Goal: Task Accomplishment & Management: Manage account settings

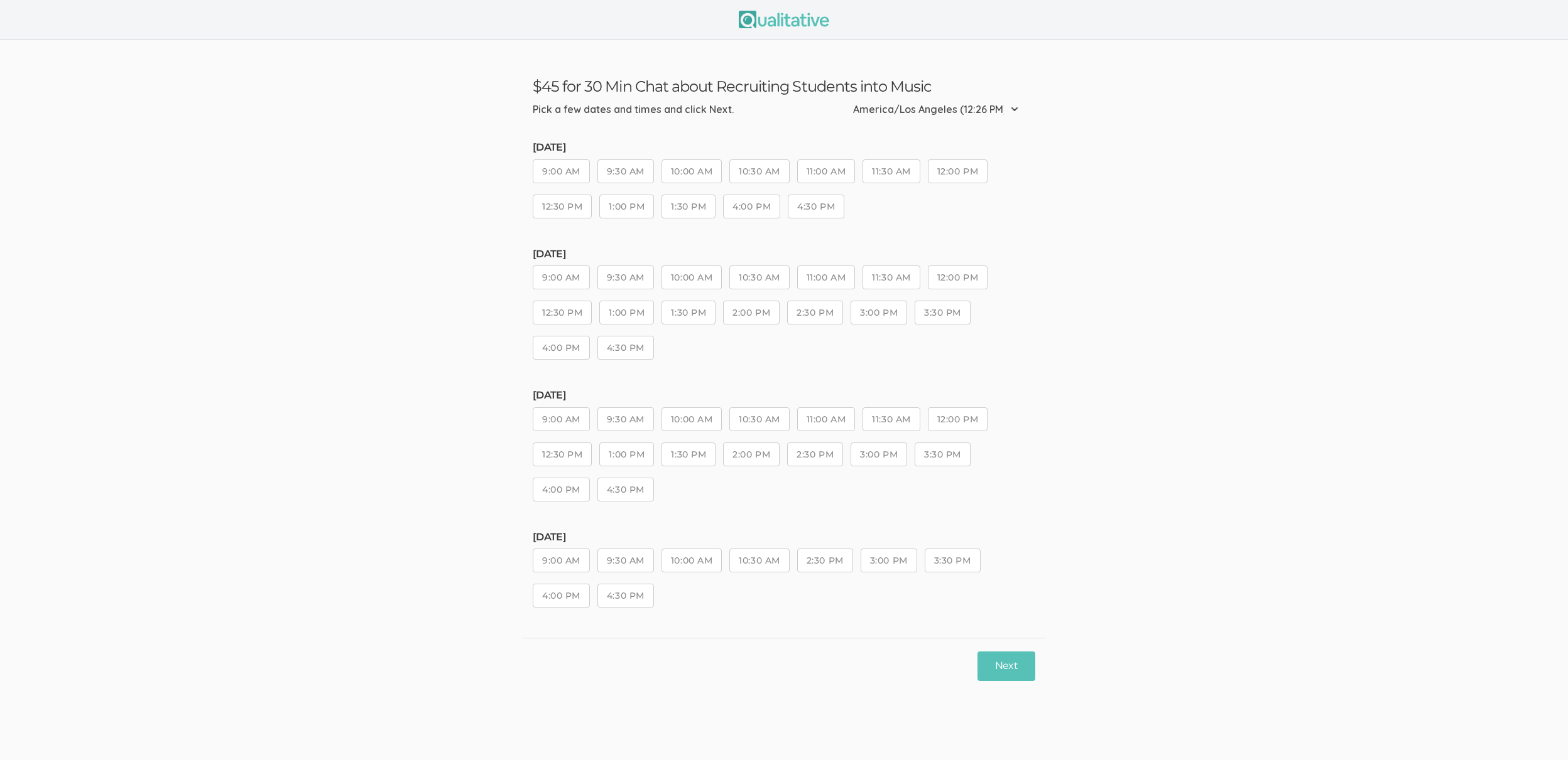
click at [230, 325] on ui-view "$45 for 30 Min Chat about Recruiting Students into Music Pick a few dates and t…" at bounding box center [784, 366] width 1568 height 654
click at [648, 166] on button "9:30 AM" at bounding box center [625, 171] width 56 height 24
click at [833, 266] on button "11:00 AM" at bounding box center [825, 277] width 58 height 24
click at [1013, 677] on button "Next" at bounding box center [1006, 666] width 58 height 29
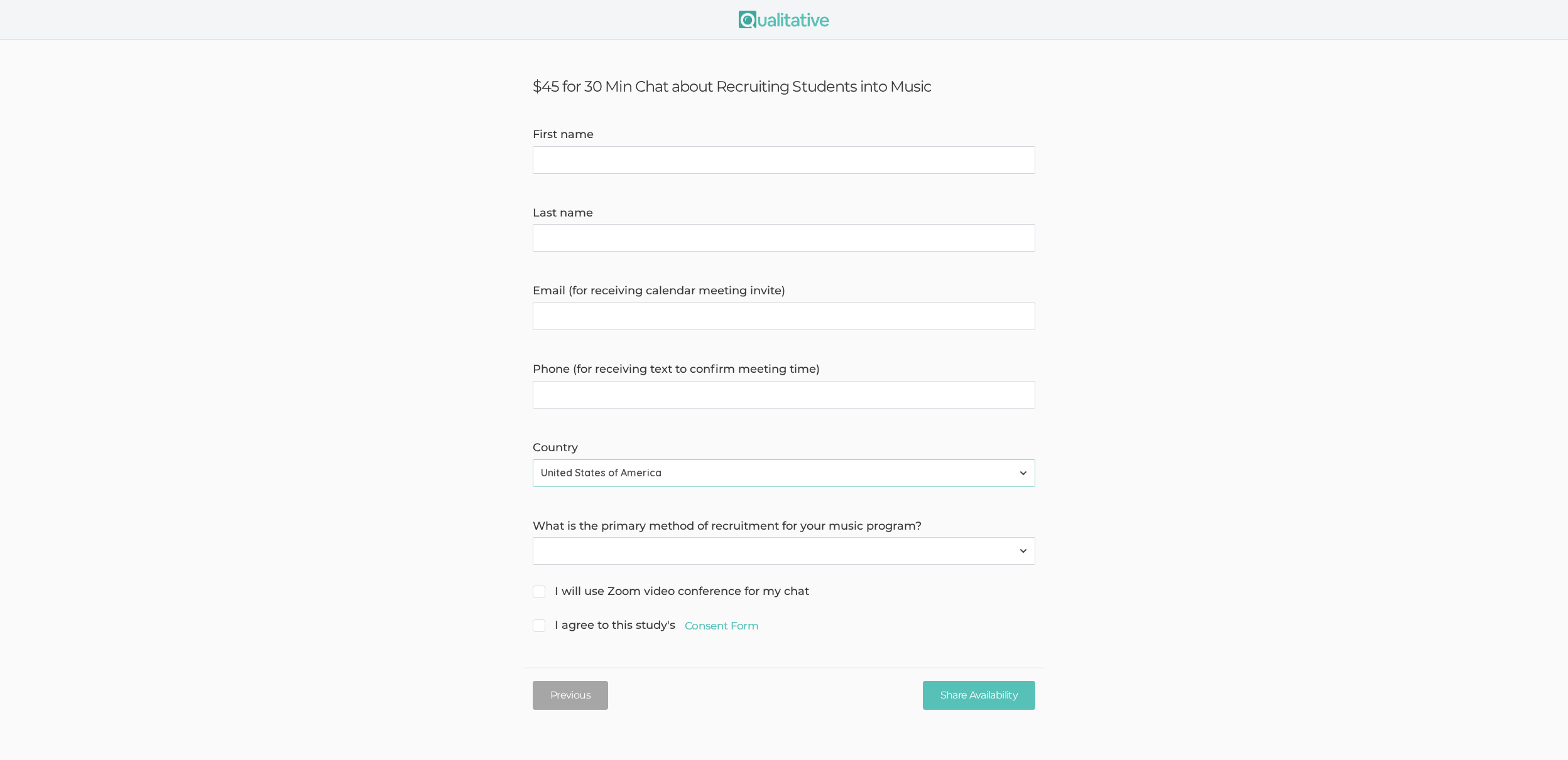
drag, startPoint x: 253, startPoint y: 190, endPoint x: 121, endPoint y: 77, distance: 173.8
click at [253, 190] on form "First name Last name Email (for receiving calendar meeting invite) Phone (for r…" at bounding box center [784, 381] width 1568 height 509
click at [581, 690] on button "Previous" at bounding box center [570, 696] width 75 height 29
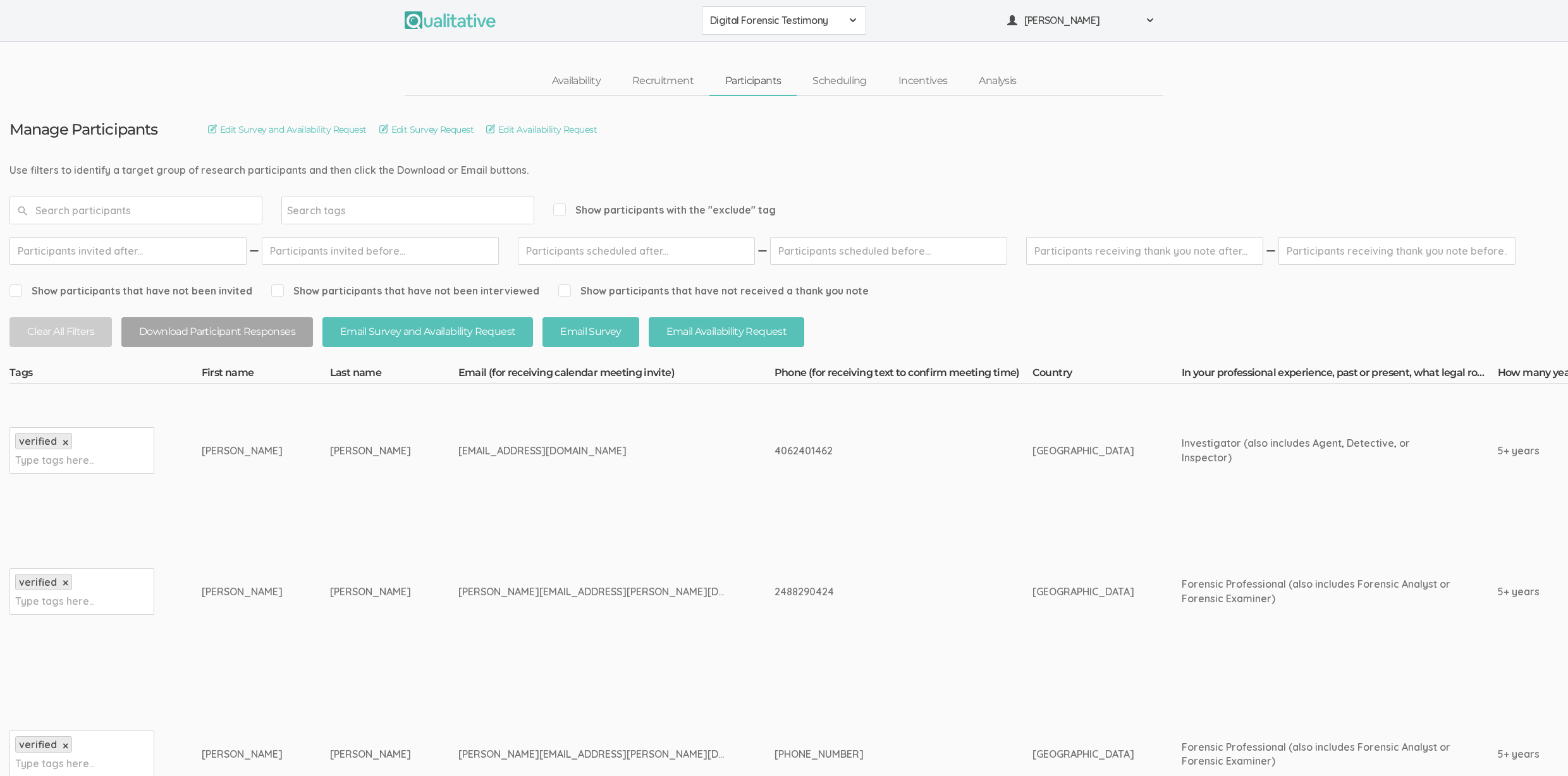
click at [774, 622] on td "2488290424" at bounding box center [903, 592] width 258 height 148
drag, startPoint x: 731, startPoint y: 692, endPoint x: 742, endPoint y: 681, distance: 15.6
click at [774, 693] on td "321-307-6493" at bounding box center [903, 754] width 258 height 177
click at [542, 574] on td "blair.babcock@yahoo.com" at bounding box center [616, 592] width 316 height 148
drag, startPoint x: 486, startPoint y: 588, endPoint x: 208, endPoint y: 453, distance: 309.0
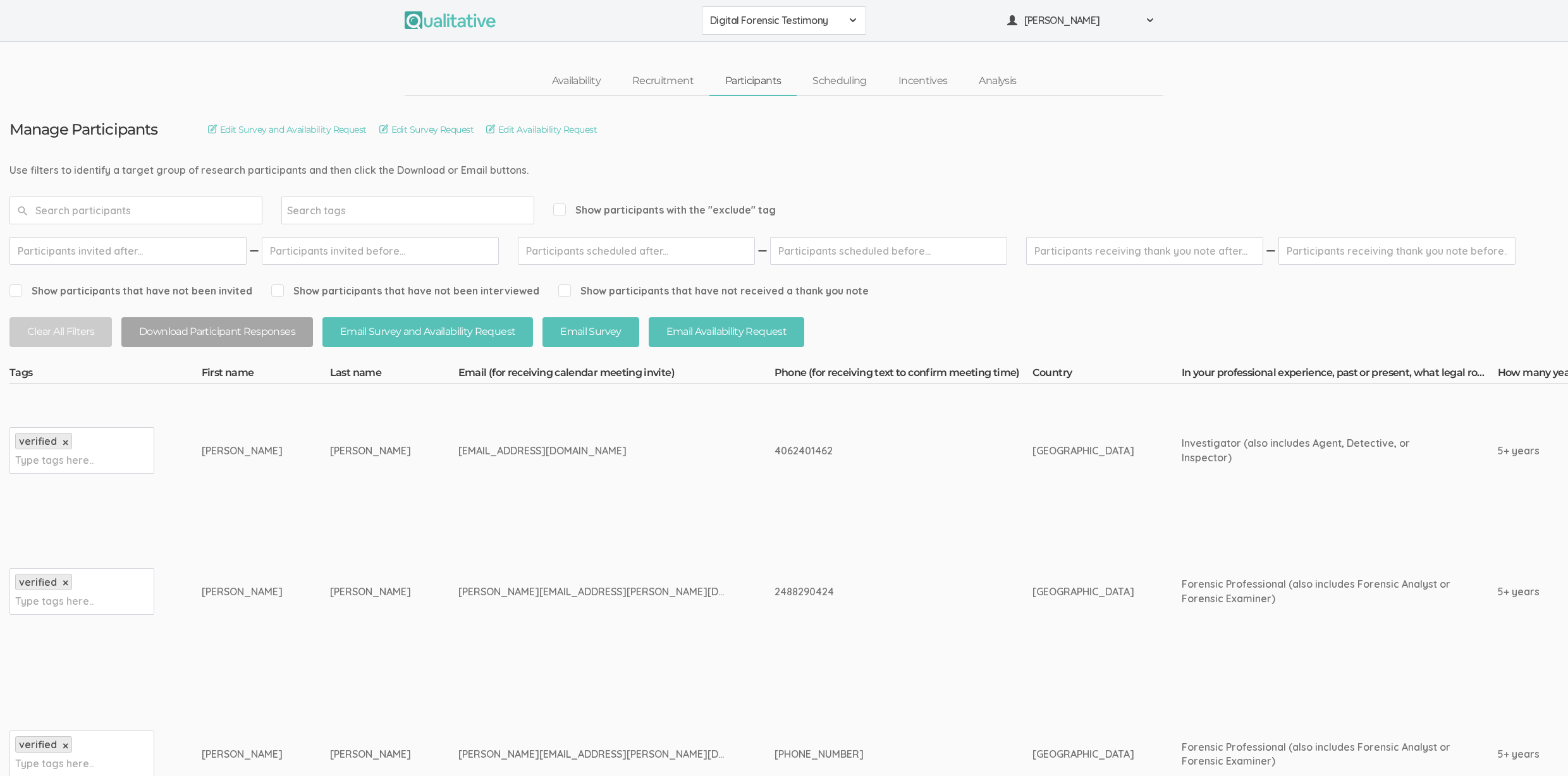
click at [202, 452] on td "verified × Type tags here..." at bounding box center [106, 450] width 192 height 134
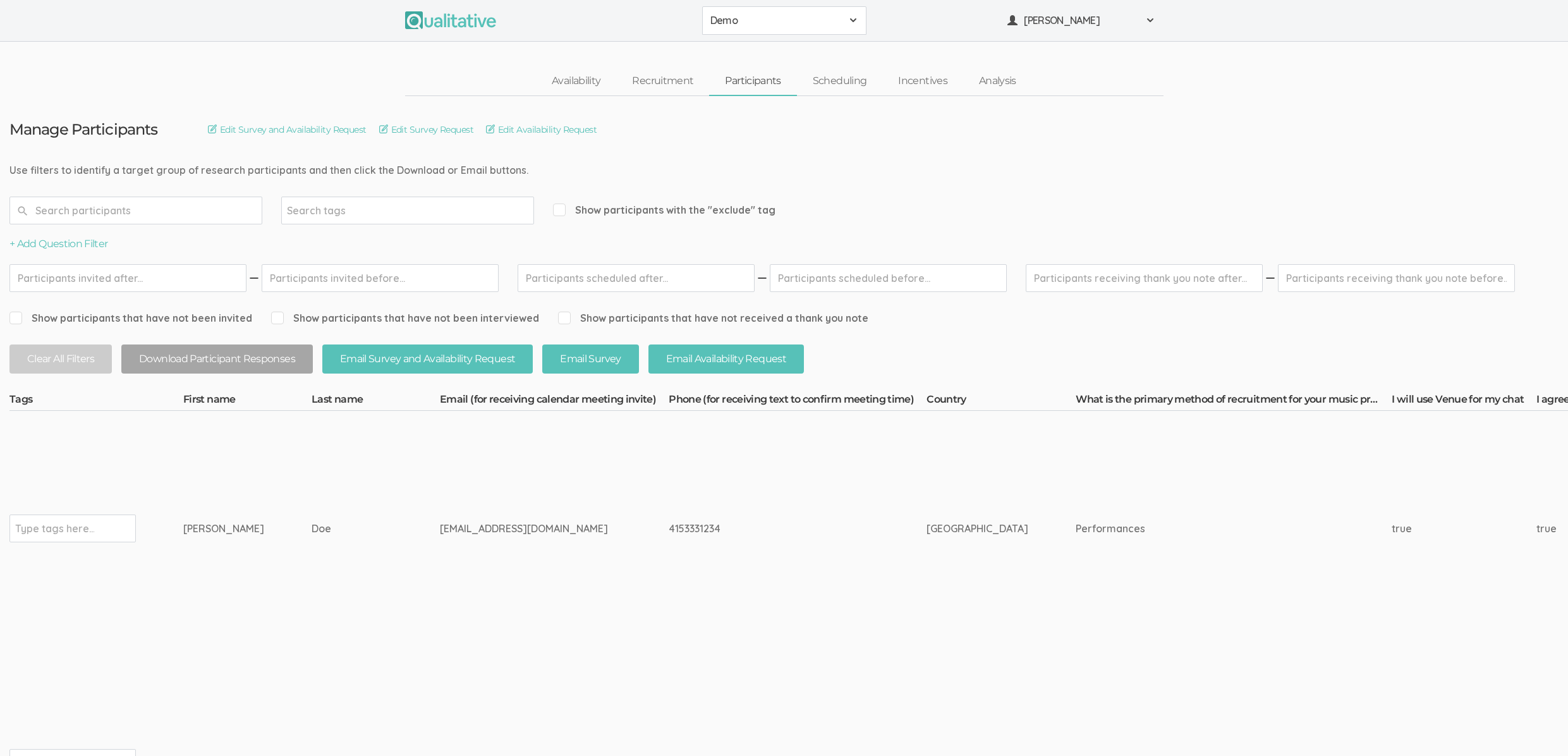
click at [797, 83] on link "Participants" at bounding box center [753, 81] width 87 height 27
click at [836, 80] on link "Scheduling" at bounding box center [841, 81] width 86 height 27
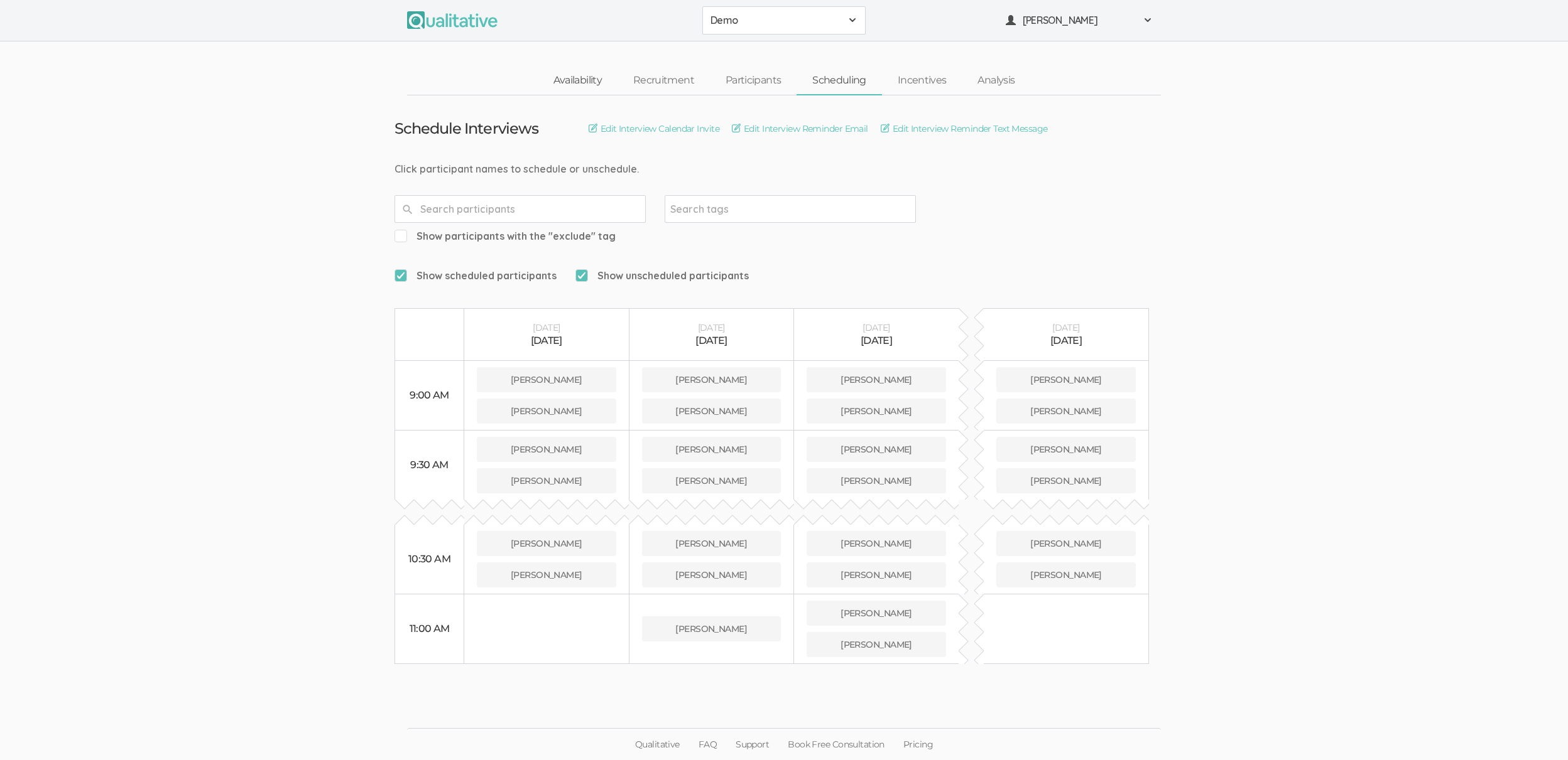
click at [574, 78] on link "Availability" at bounding box center [577, 80] width 79 height 27
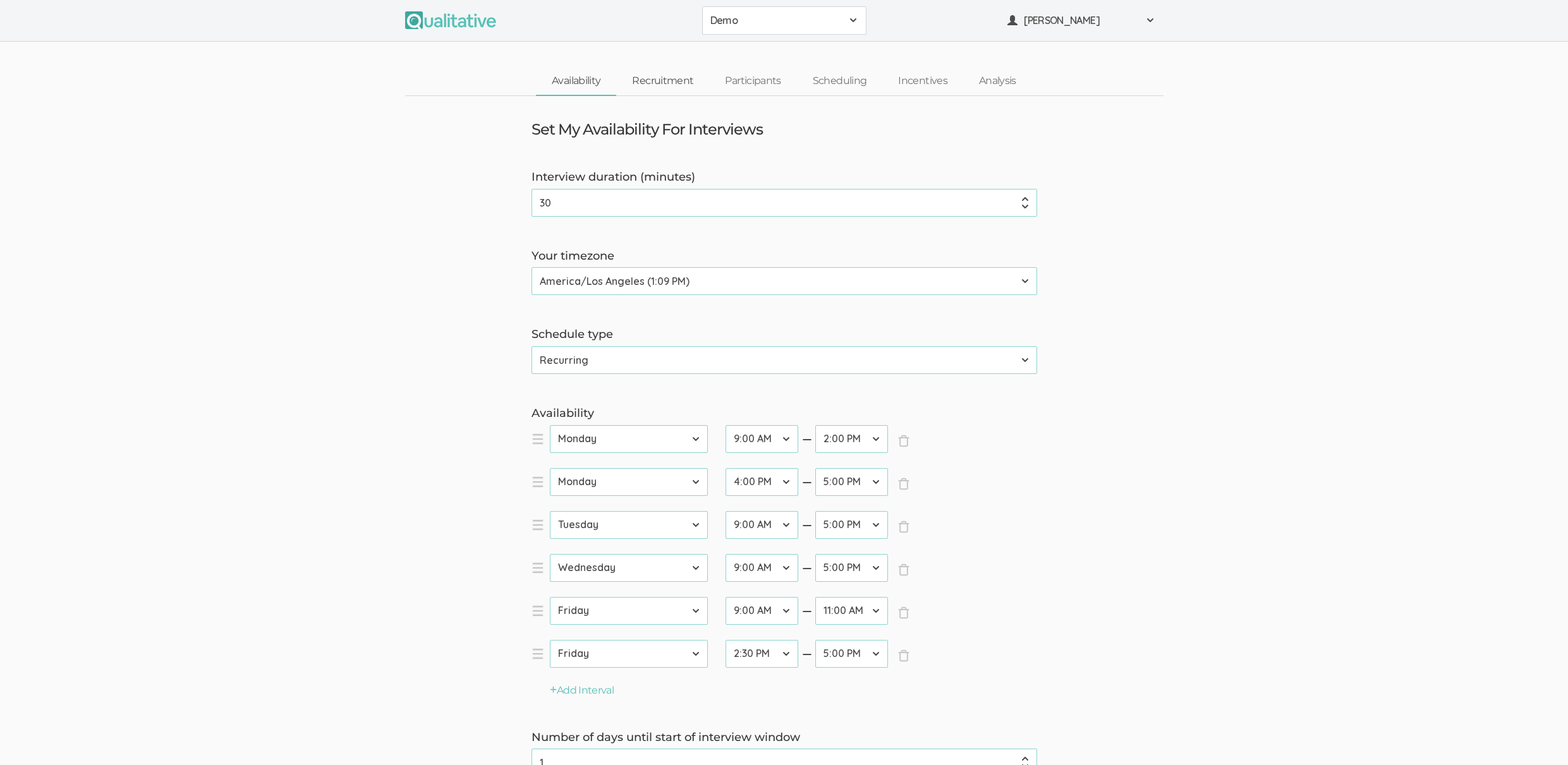
click at [647, 85] on link "Recruitment" at bounding box center [662, 81] width 92 height 27
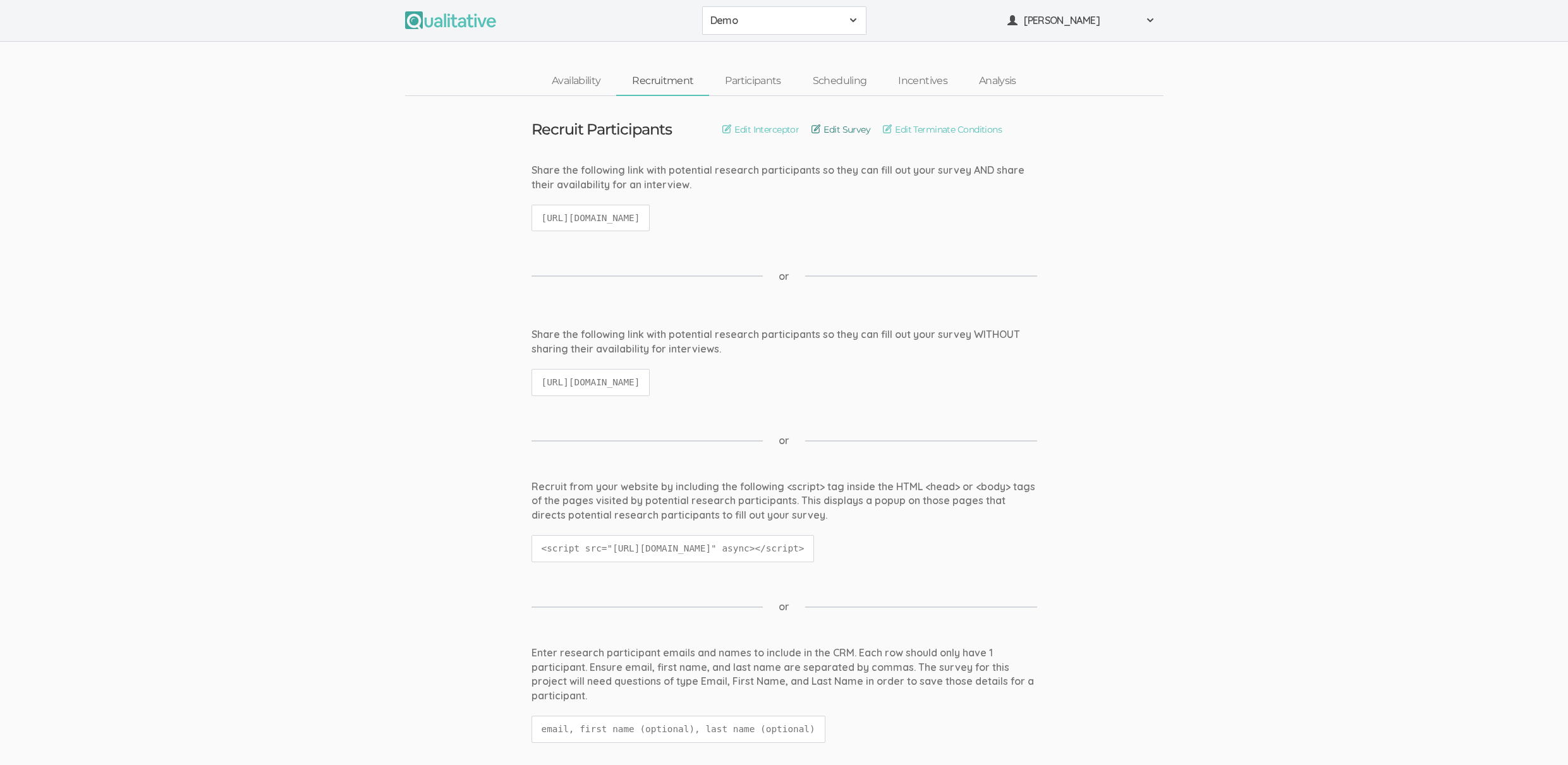
click at [864, 132] on link "Edit Survey" at bounding box center [841, 129] width 58 height 13
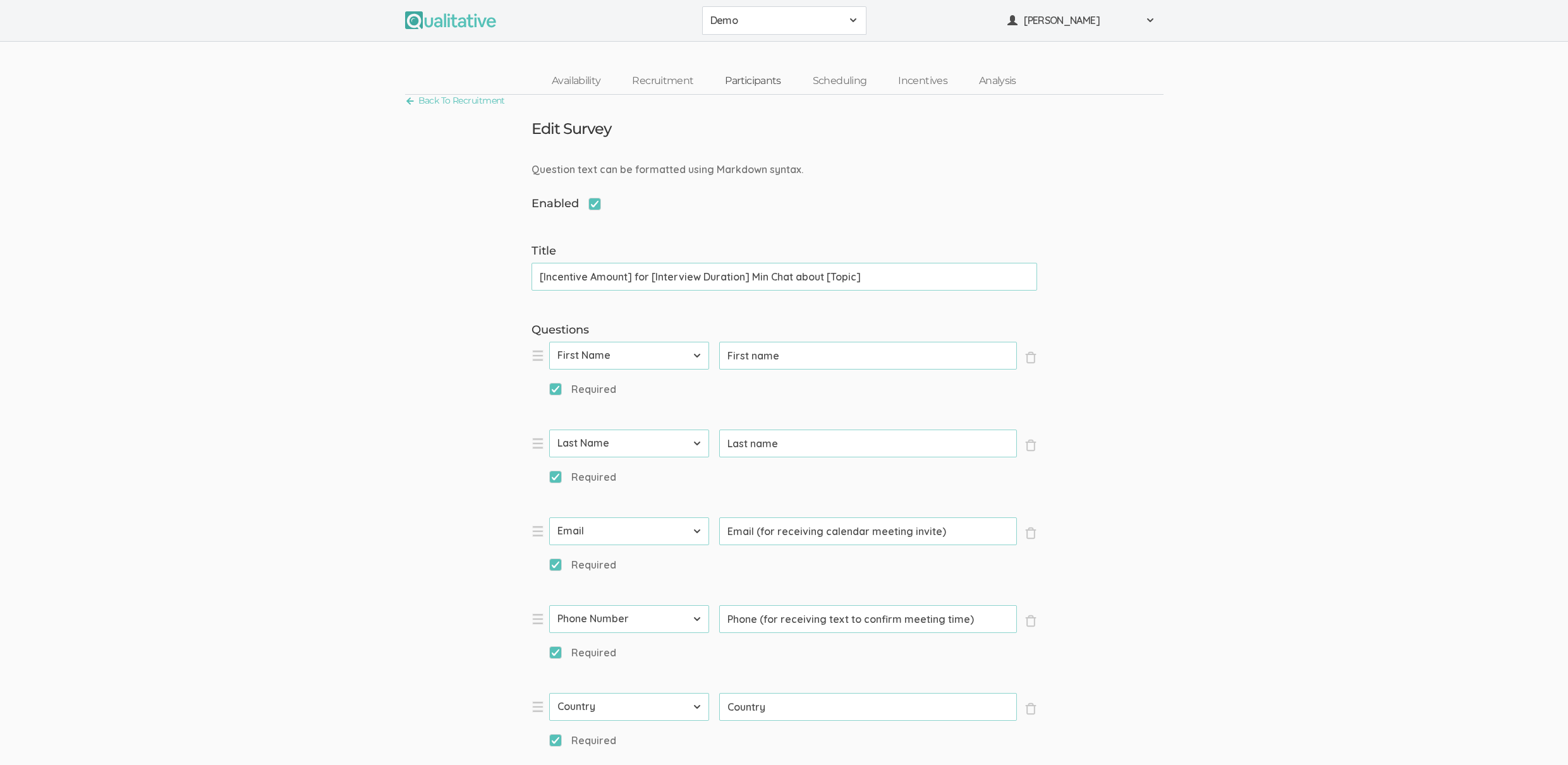
click at [761, 81] on link "Participants" at bounding box center [753, 81] width 87 height 27
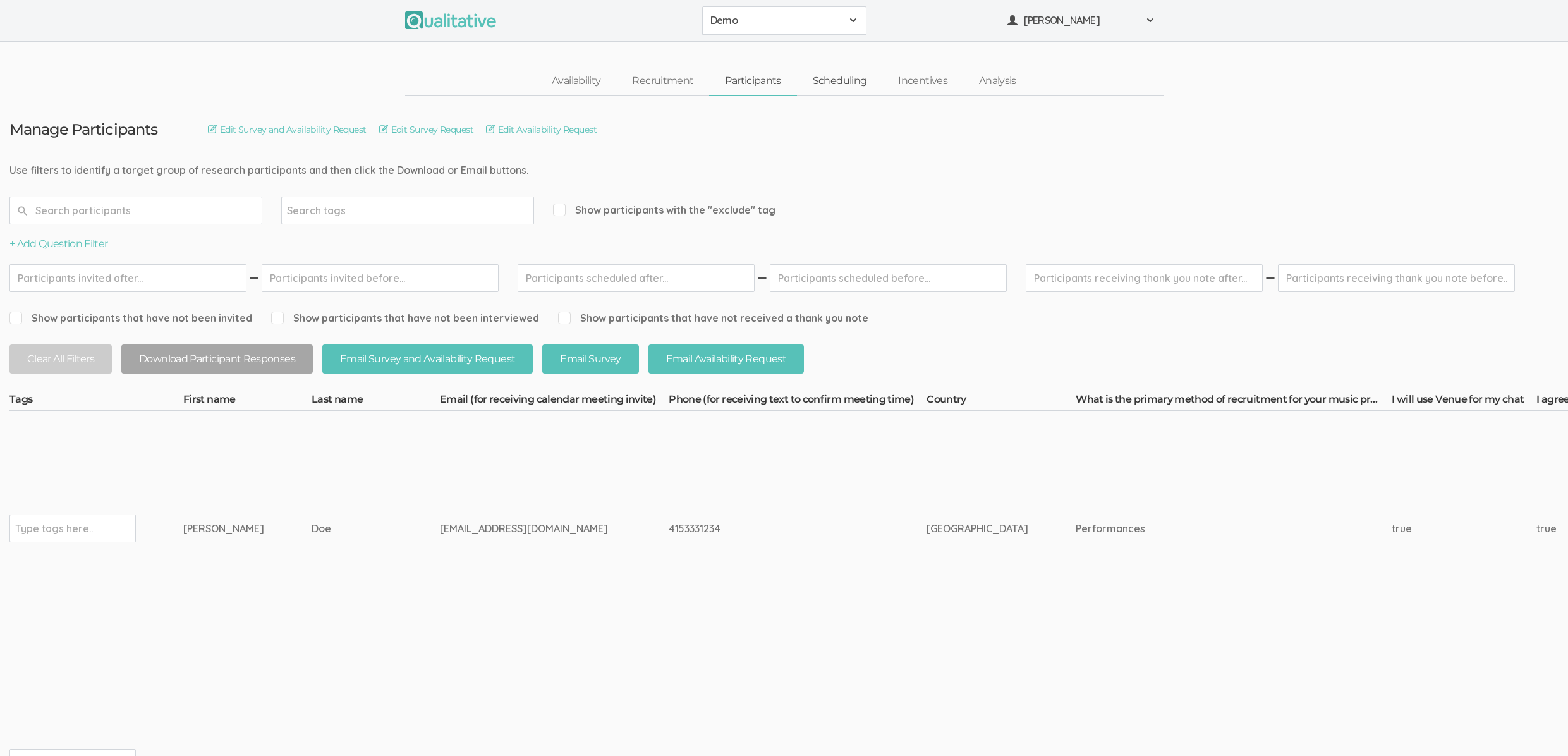
click at [832, 82] on link "Scheduling" at bounding box center [841, 81] width 86 height 27
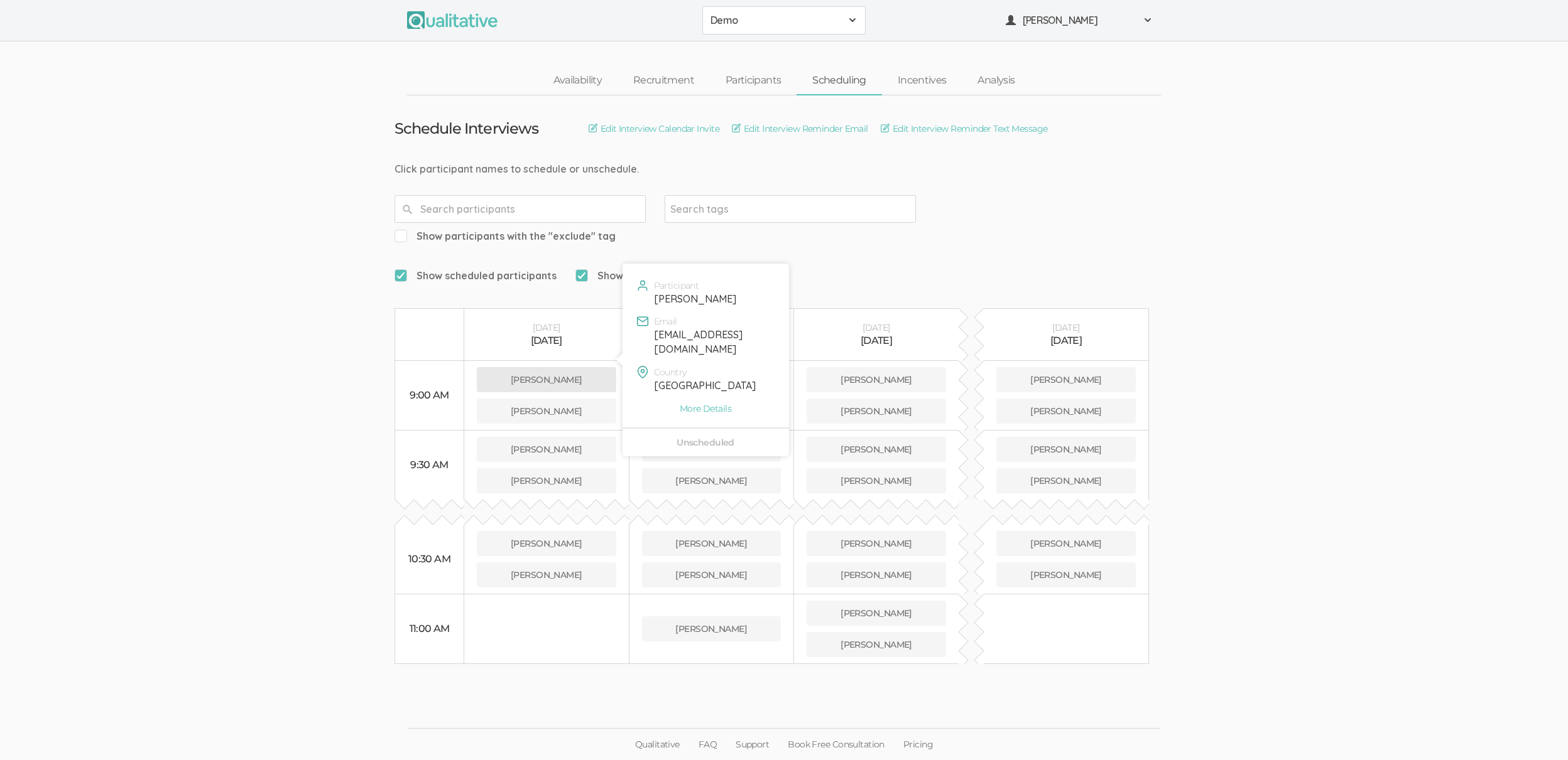
click at [560, 368] on button "Jane Doe" at bounding box center [546, 380] width 139 height 25
click at [540, 368] on button "Jane Doe" at bounding box center [546, 380] width 139 height 25
click at [932, 84] on link "Incentives" at bounding box center [922, 80] width 80 height 27
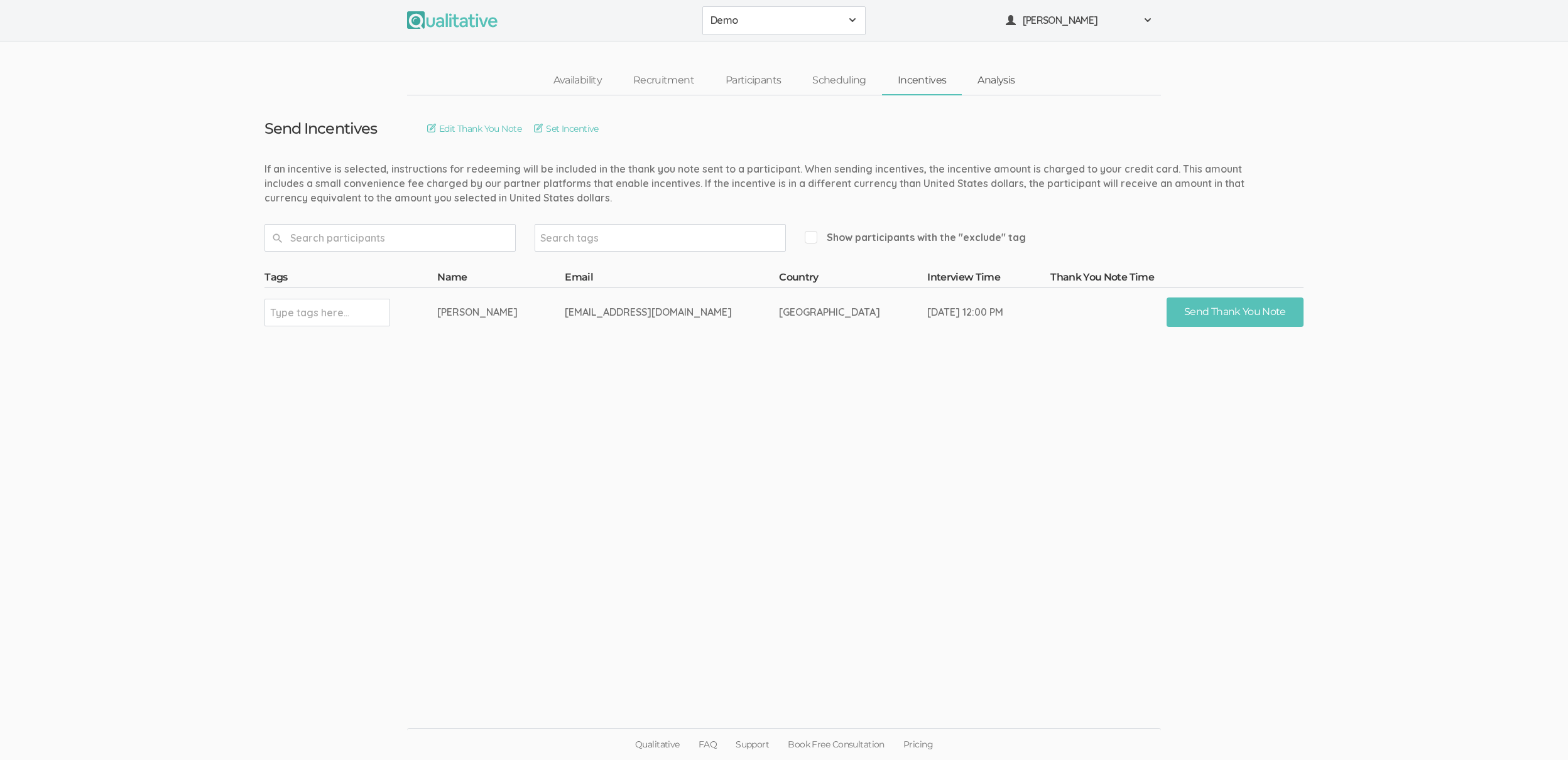
click at [1000, 80] on link "Analysis" at bounding box center [996, 80] width 69 height 27
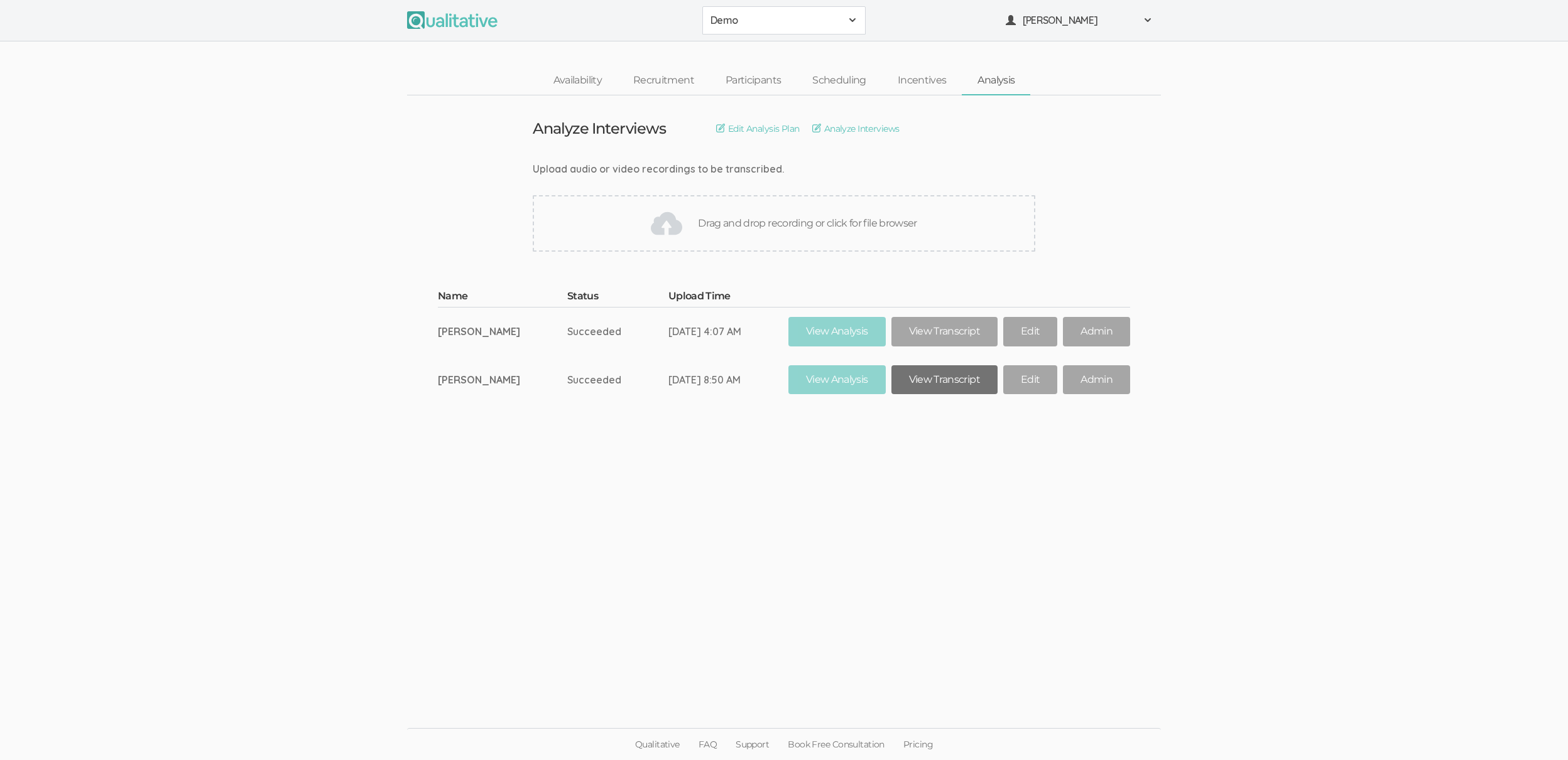
click at [939, 375] on link "View Transcript" at bounding box center [944, 380] width 106 height 29
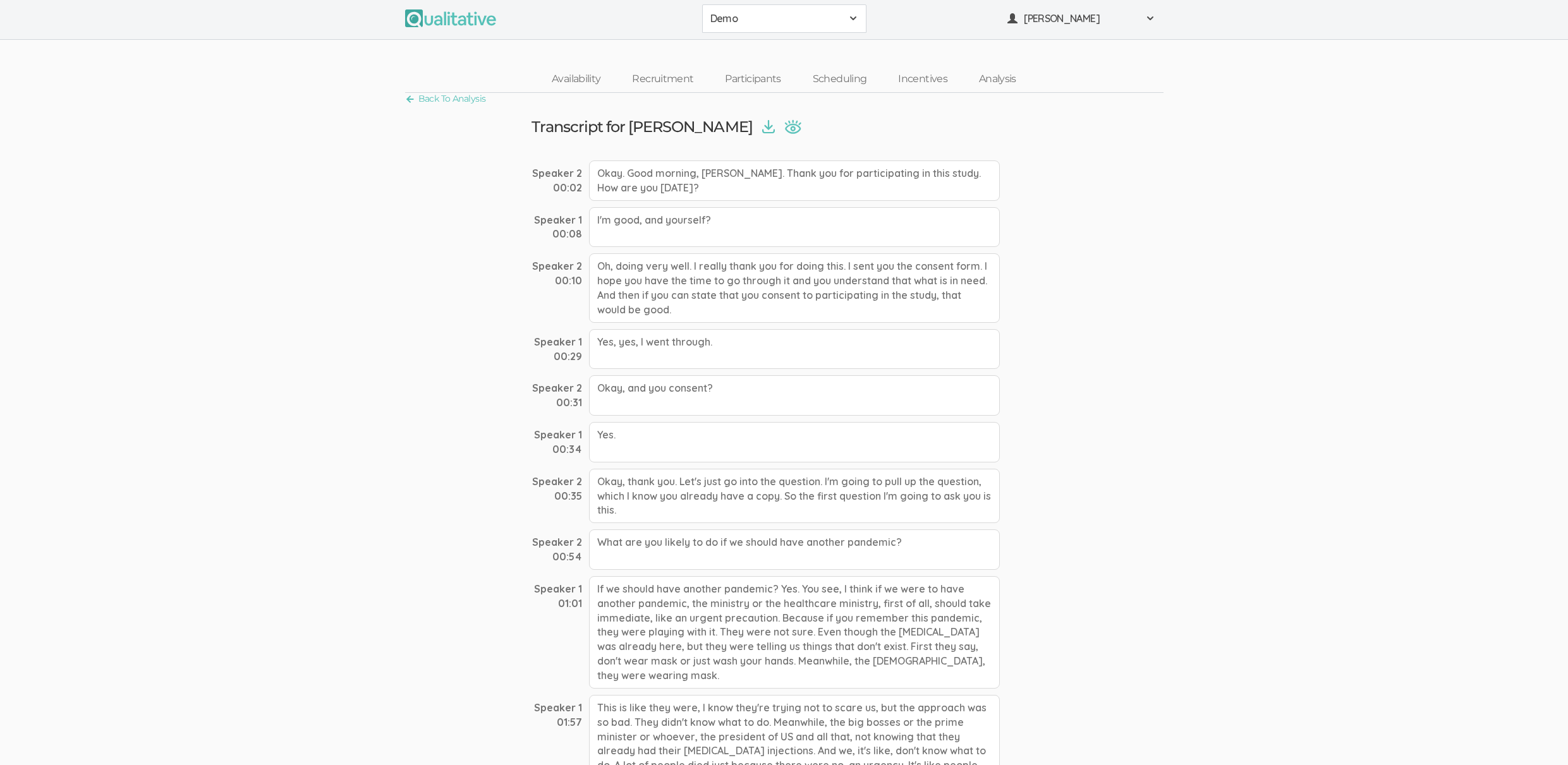
scroll to position [3, 0]
click at [1009, 80] on link "Analysis" at bounding box center [998, 79] width 69 height 27
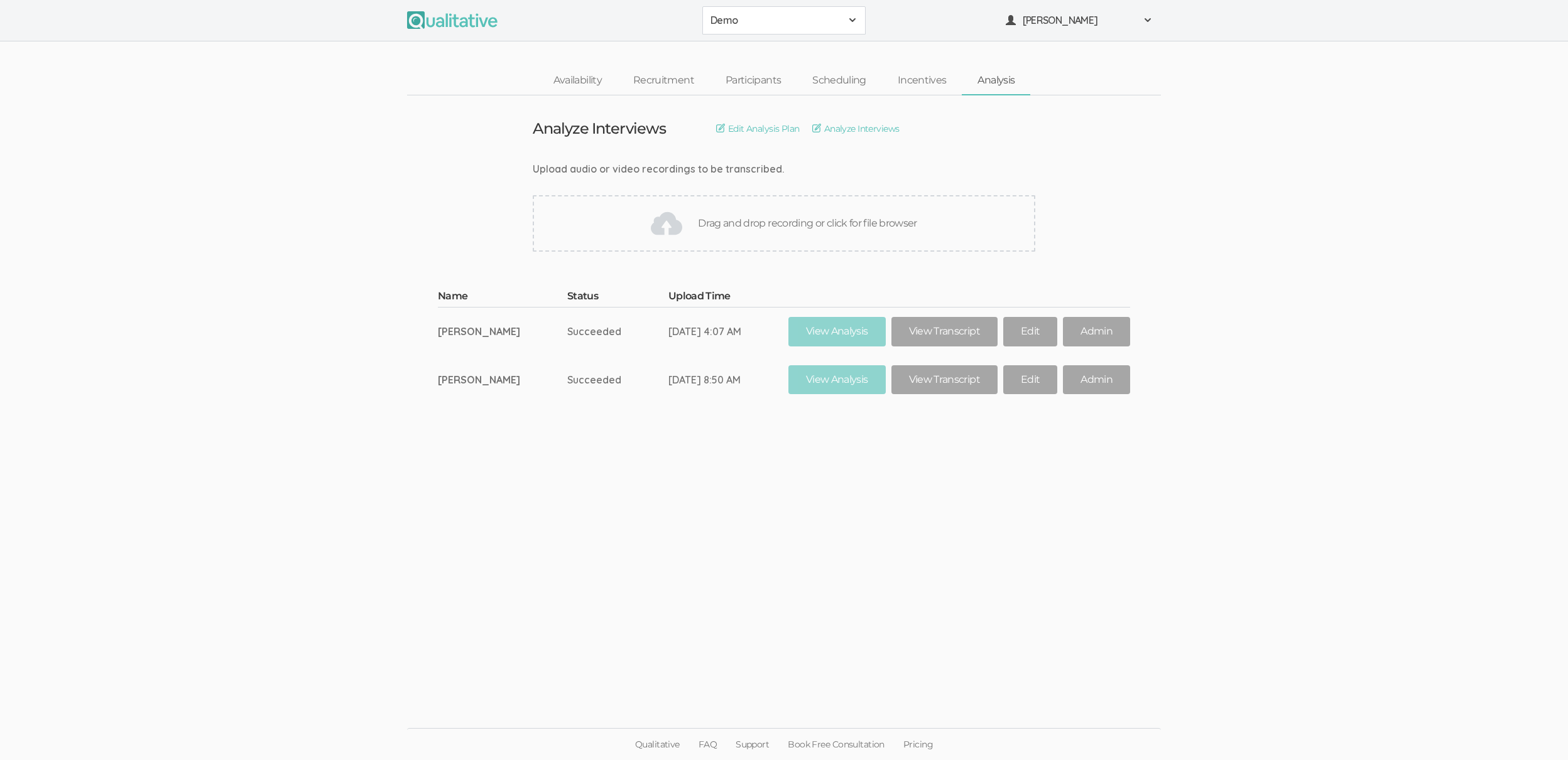
click at [776, 22] on span "Demo" at bounding box center [776, 21] width 130 height 14
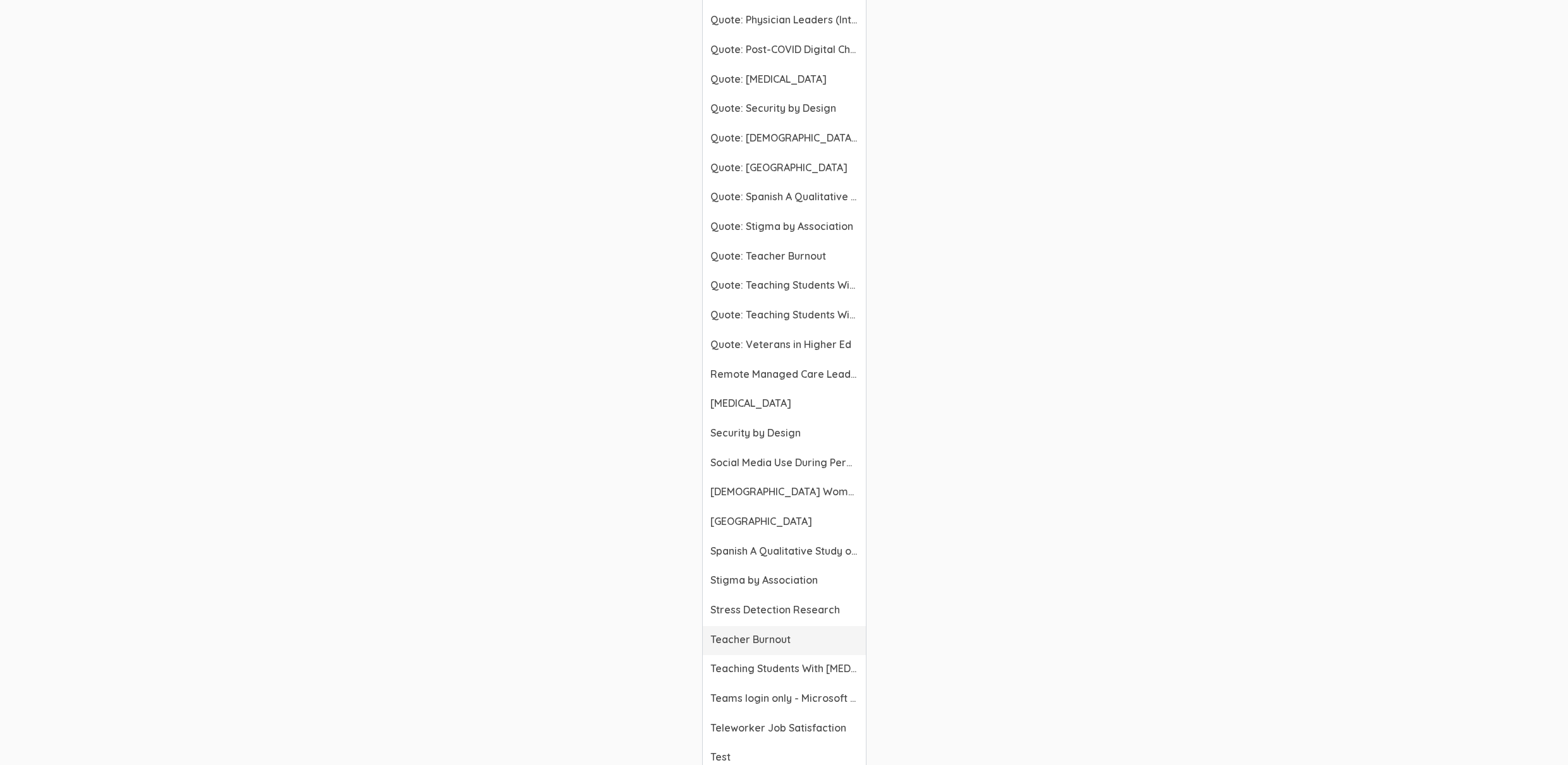
scroll to position [3403, 0]
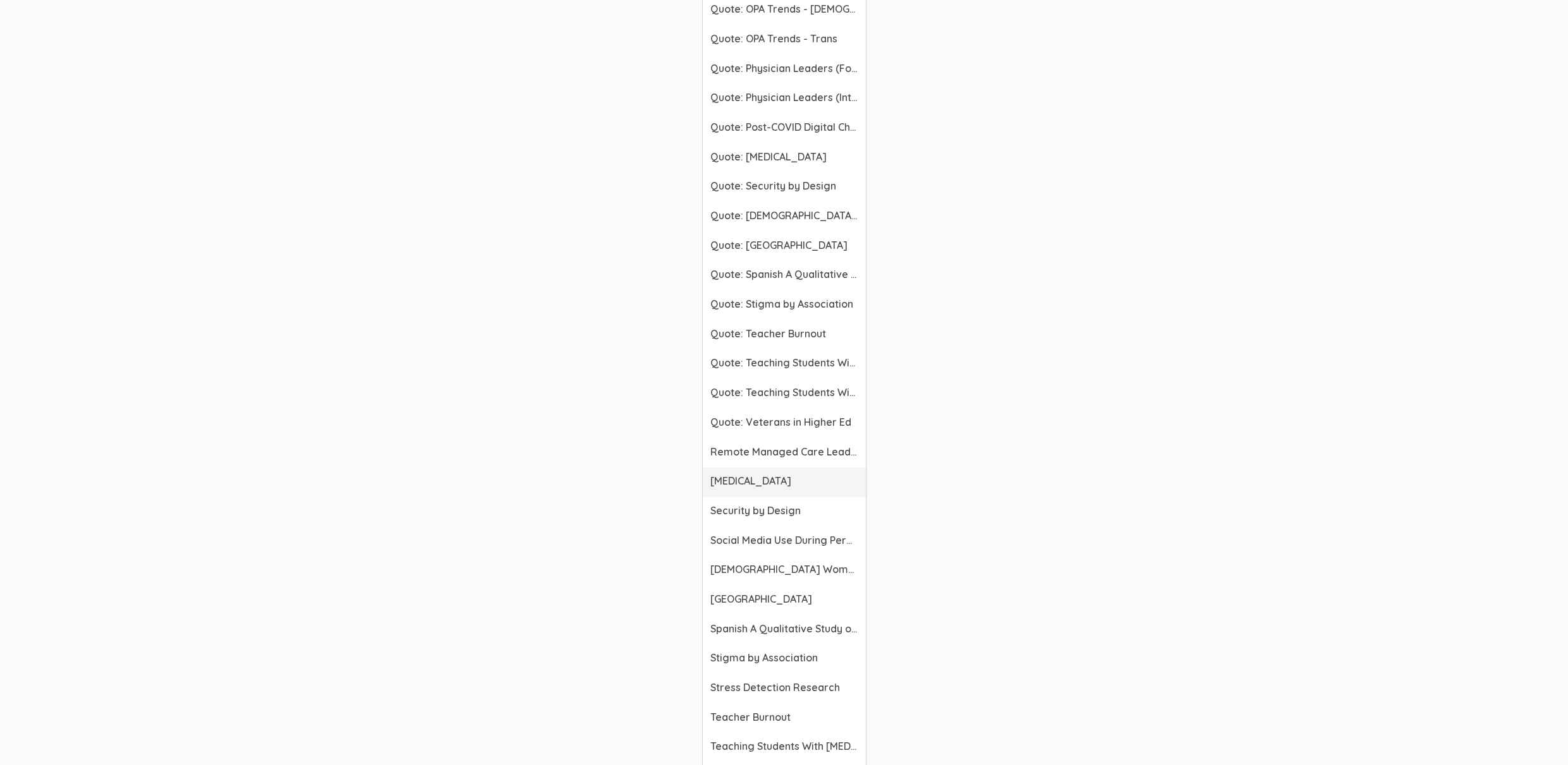
click at [762, 472] on link "Respiratory Therapists" at bounding box center [785, 482] width 163 height 30
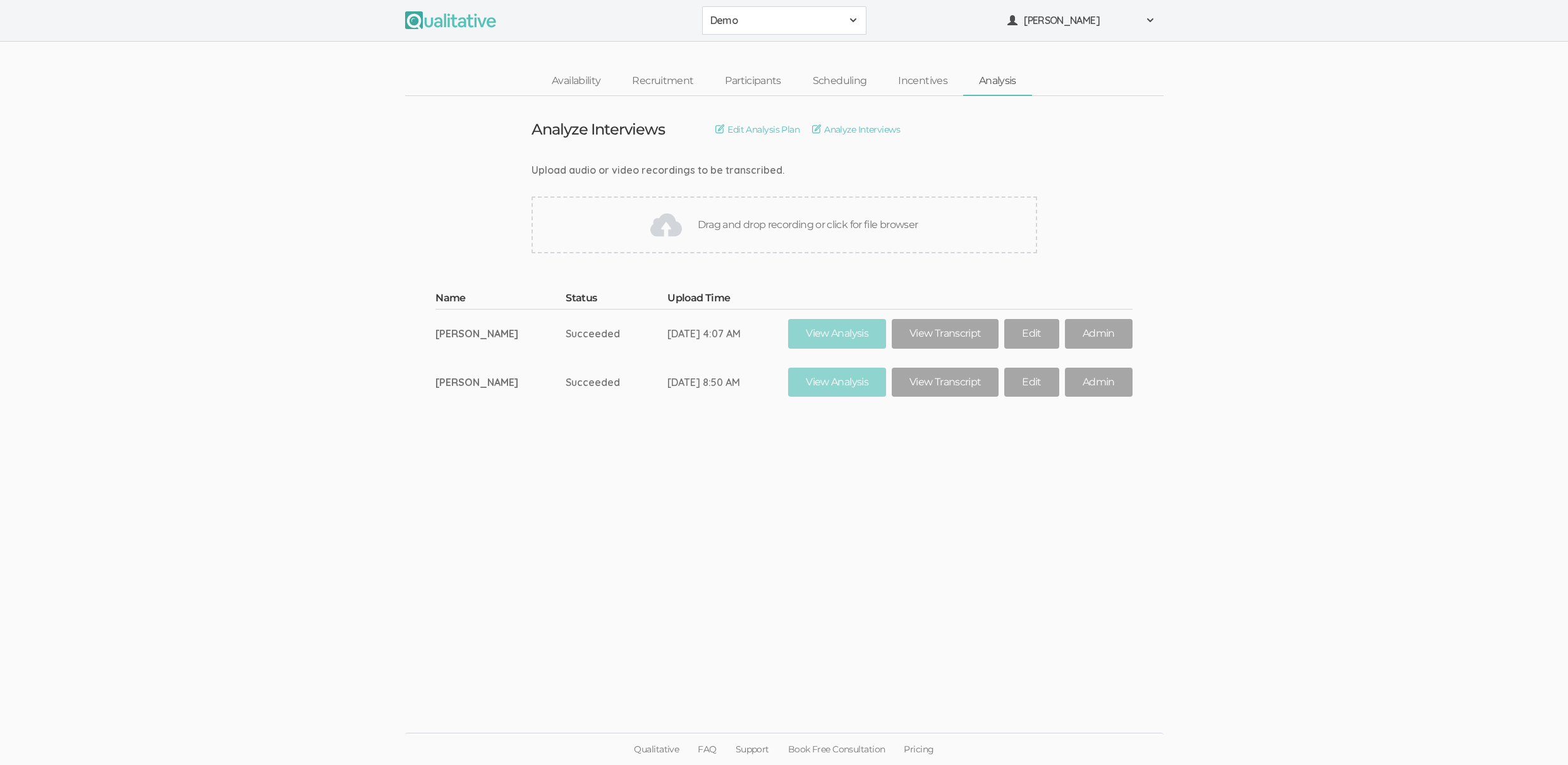
scroll to position [0, 0]
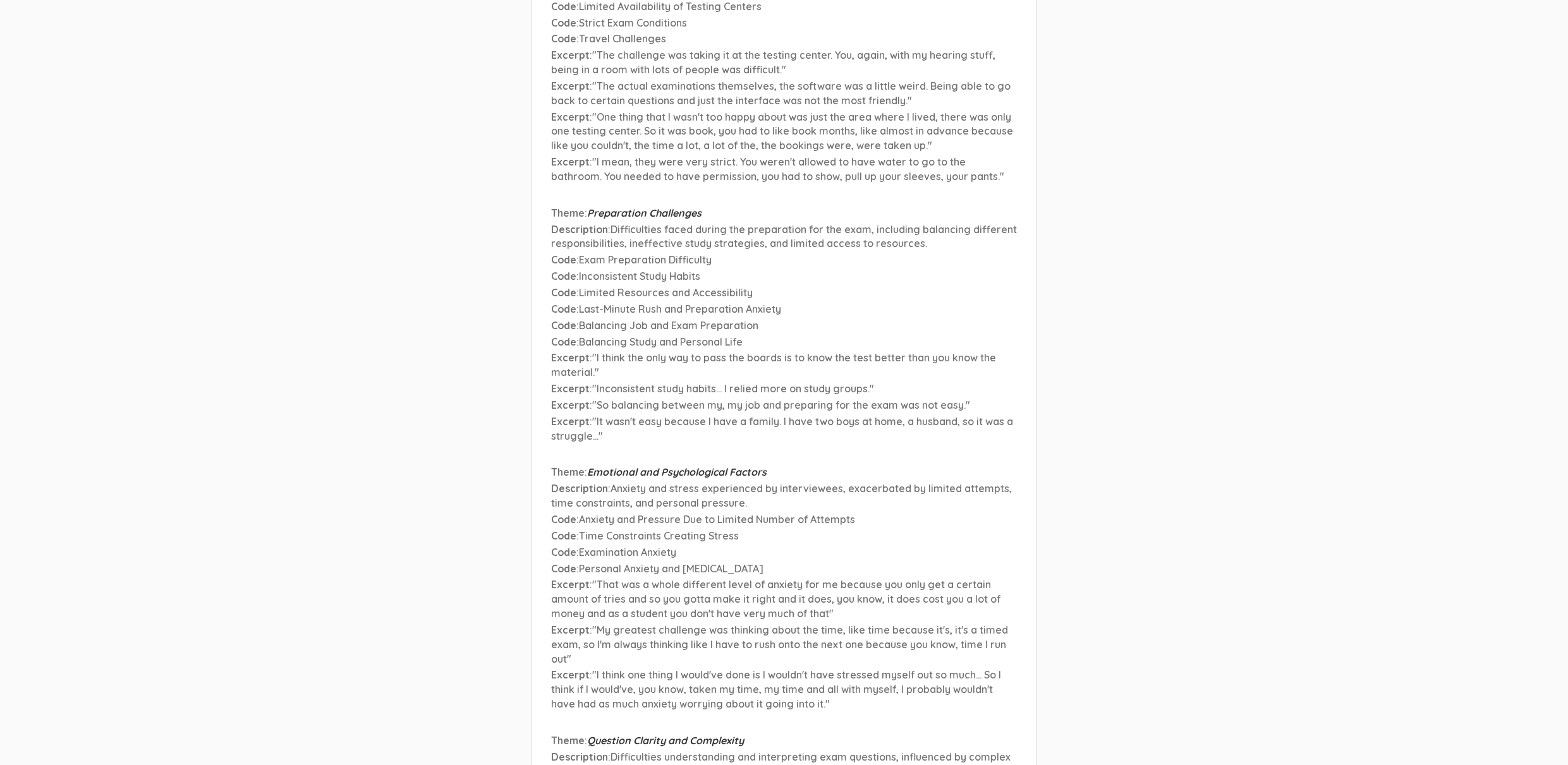
scroll to position [17420, 0]
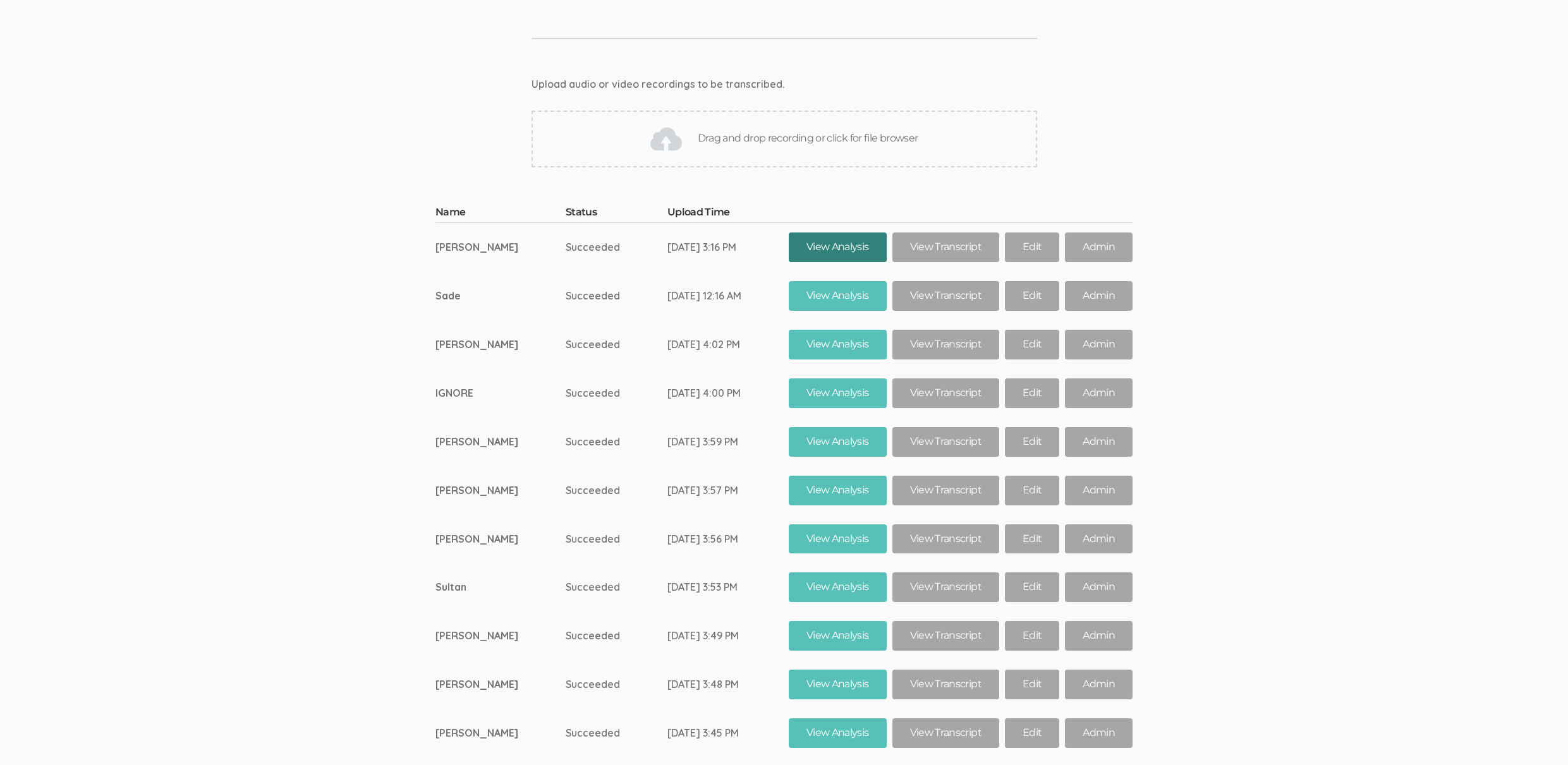
click at [839, 233] on link "View Analysis" at bounding box center [837, 247] width 98 height 30
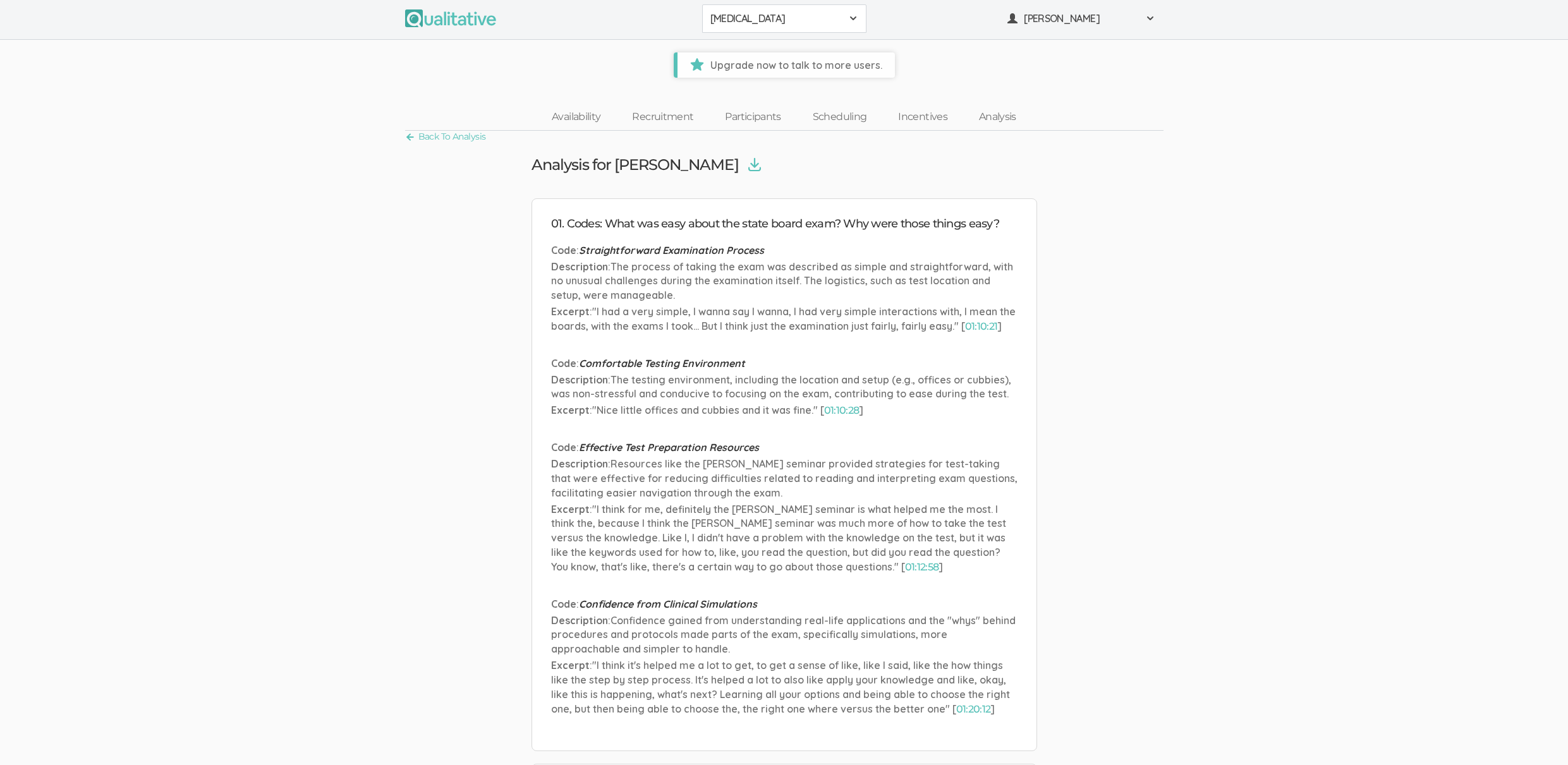
scroll to position [3, 0]
drag, startPoint x: 621, startPoint y: 250, endPoint x: 681, endPoint y: 245, distance: 60.2
click at [681, 245] on span "Straightforward Examination Process" at bounding box center [672, 250] width 185 height 13
drag, startPoint x: 570, startPoint y: 274, endPoint x: 689, endPoint y: 290, distance: 120.1
click at [689, 290] on p "Description : The process of taking the exam was described as simple and straig…" at bounding box center [784, 281] width 466 height 44
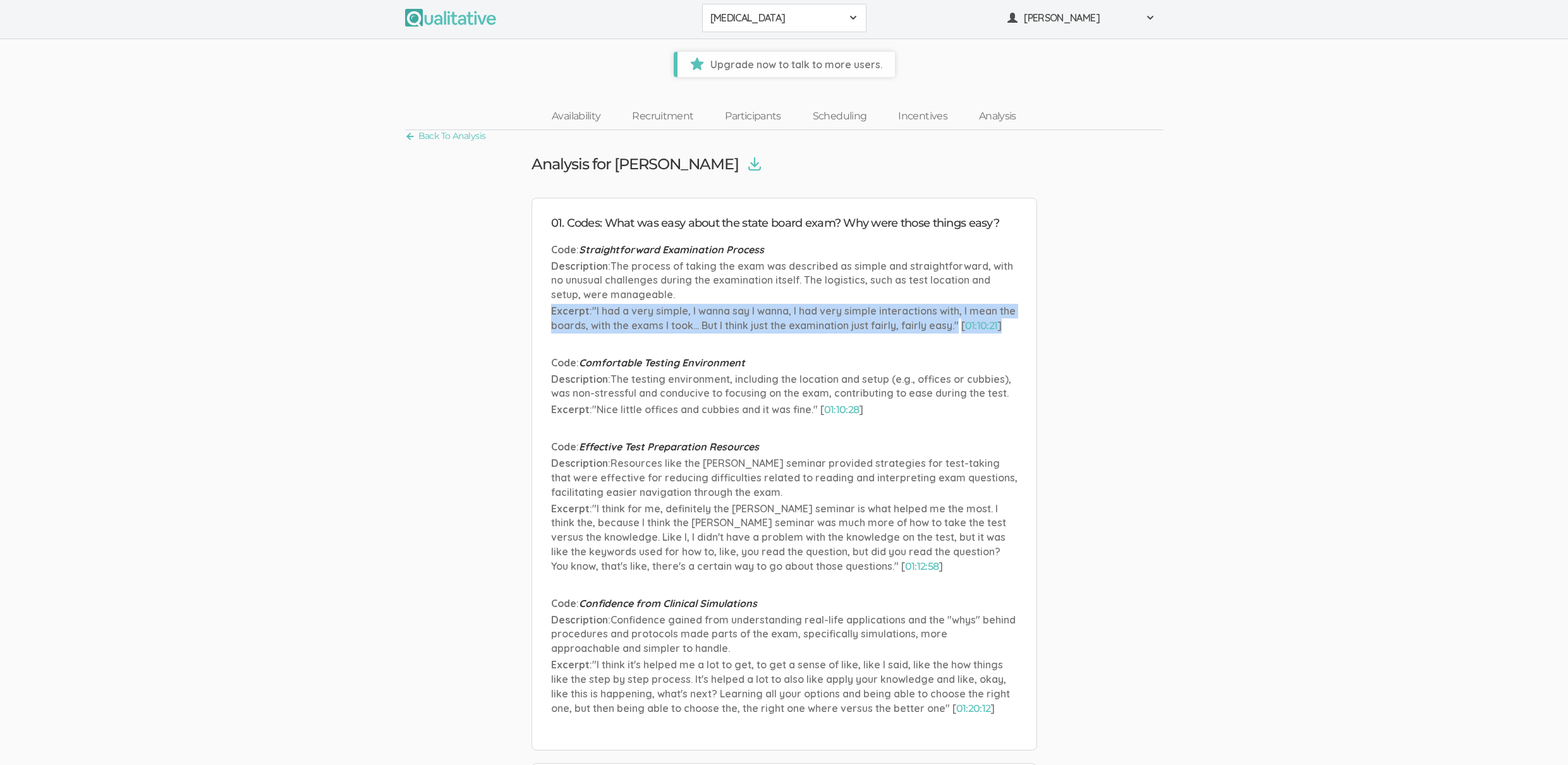
drag, startPoint x: 569, startPoint y: 303, endPoint x: 657, endPoint y: 342, distance: 96.3
click at [657, 342] on ul "Code : Straightforward Examination Process Description : The process of taking …" at bounding box center [784, 487] width 466 height 488
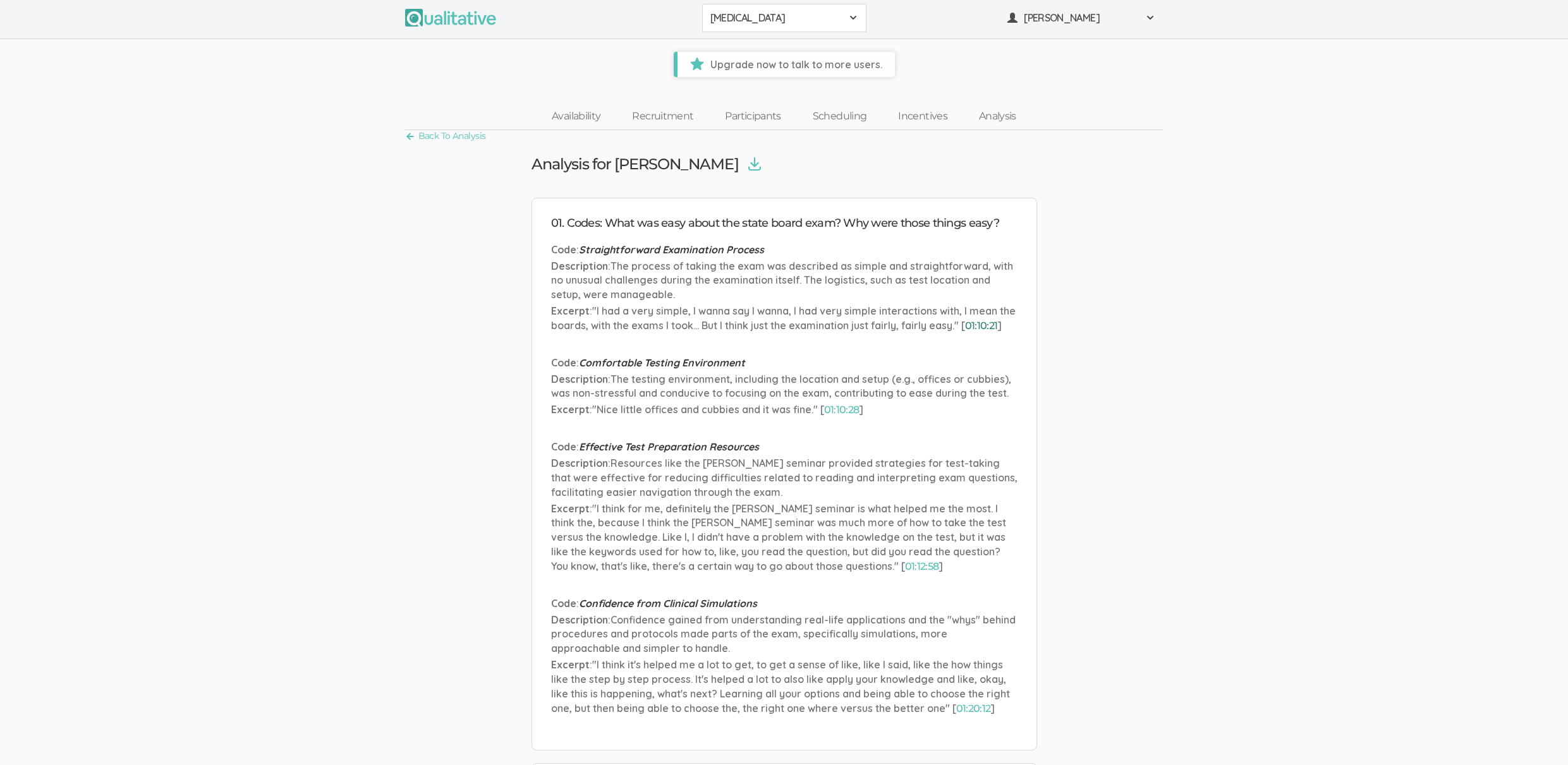
click at [990, 323] on link "01:10:21" at bounding box center [982, 325] width 33 height 12
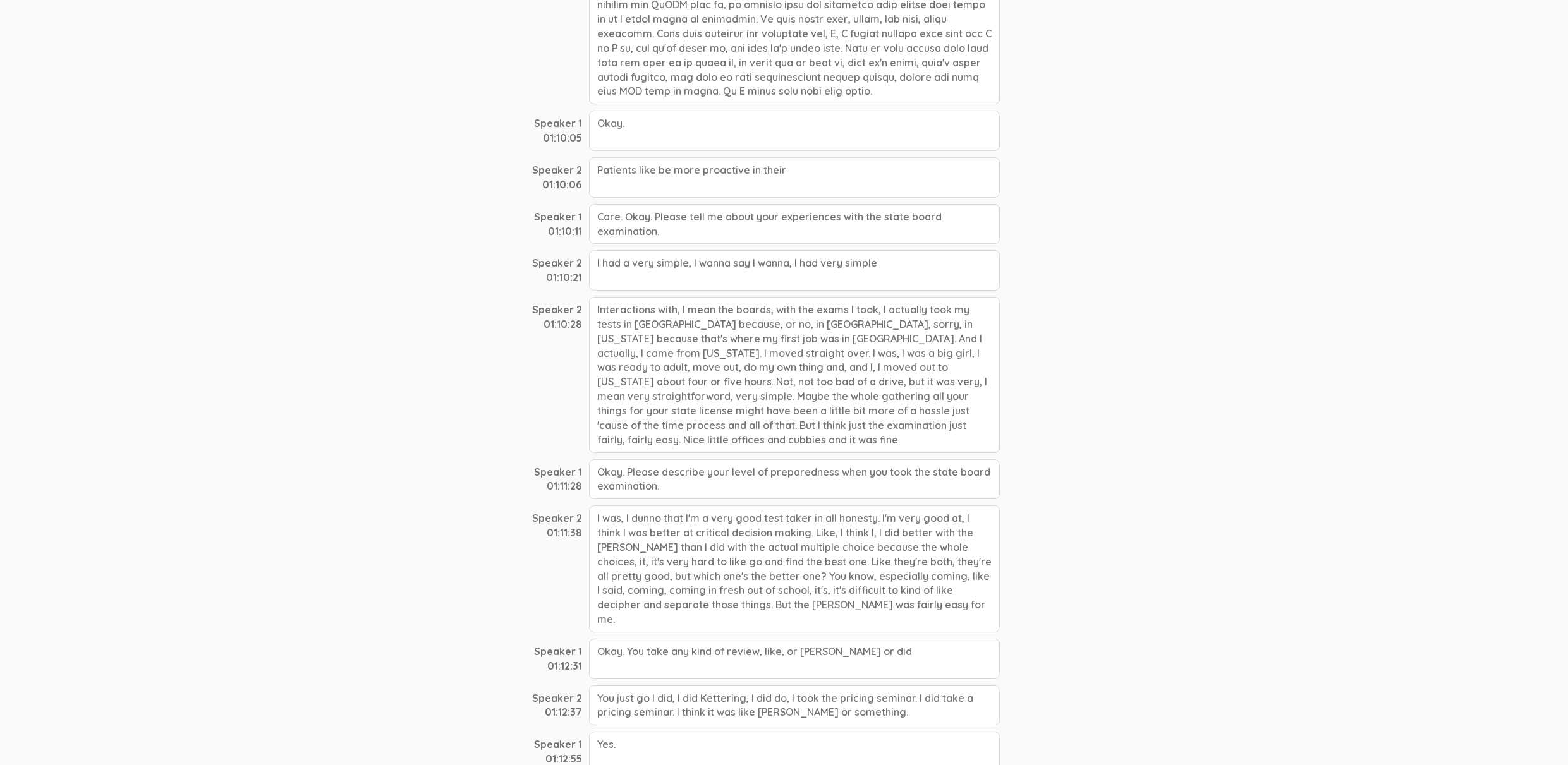
scroll to position [13719, 0]
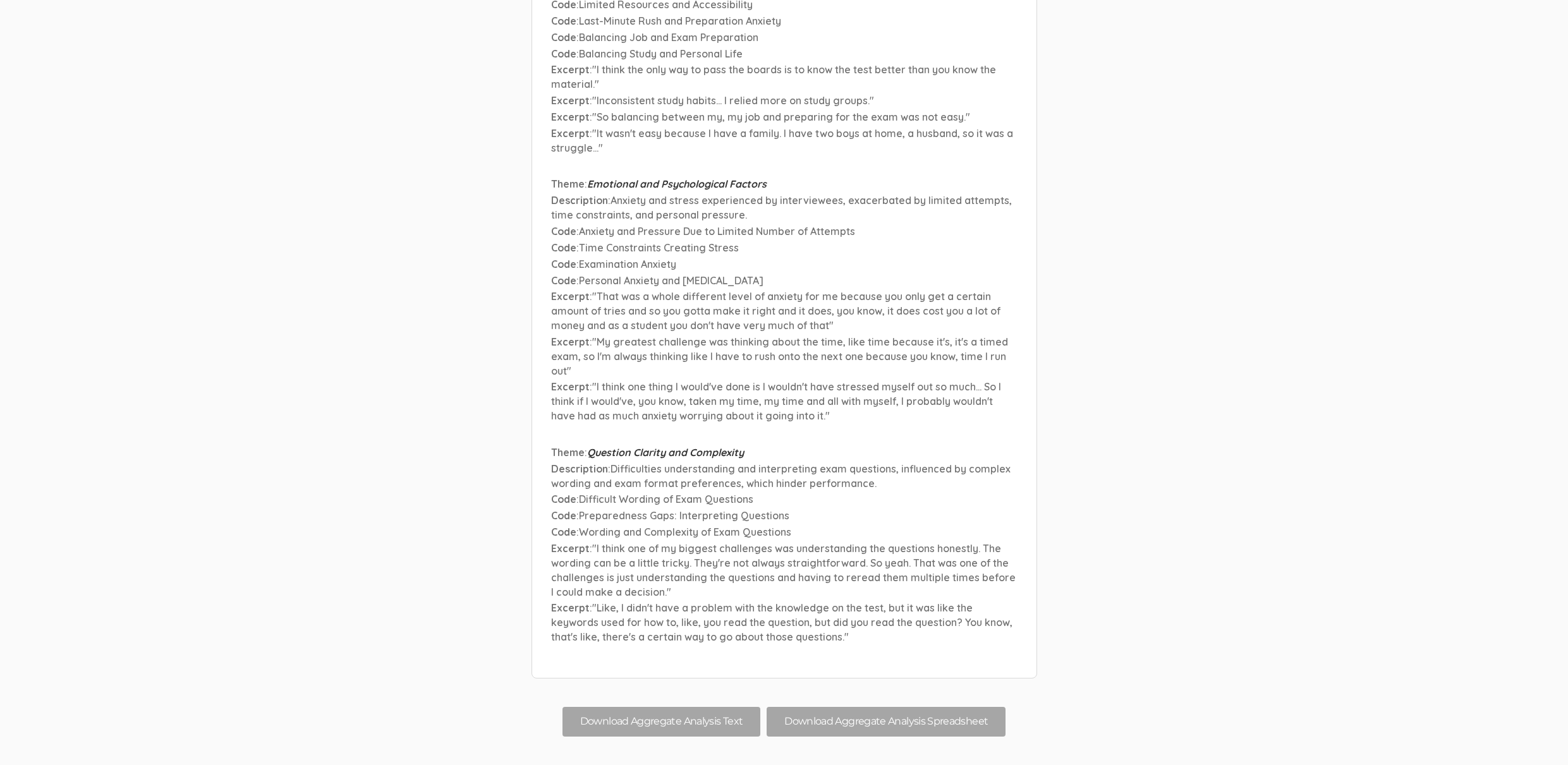
scroll to position [16682, 0]
drag, startPoint x: 577, startPoint y: 55, endPoint x: 689, endPoint y: 43, distance: 112.6
click at [689, 178] on p "Theme : Emotional and Psychological Factors" at bounding box center [784, 185] width 466 height 14
drag, startPoint x: 569, startPoint y: 69, endPoint x: 664, endPoint y: 83, distance: 96.0
click at [664, 194] on p "Description : Anxiety and stress experienced by interviewees, exacerbated by li…" at bounding box center [784, 208] width 466 height 29
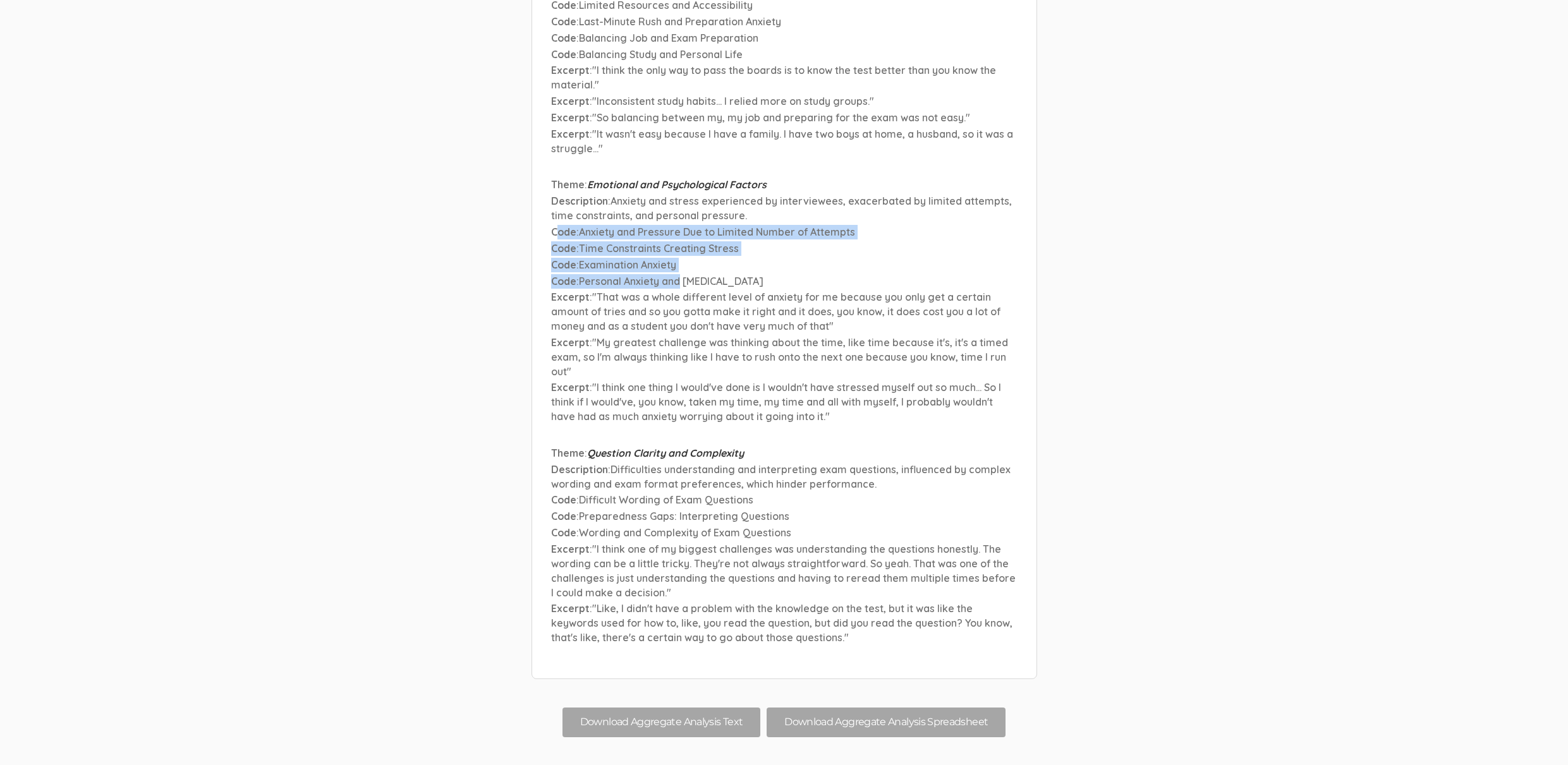
drag, startPoint x: 555, startPoint y: 102, endPoint x: 682, endPoint y: 140, distance: 132.6
click at [682, 178] on li "Theme : Emotional and Psychological Factors Description : Anxiety and stress ex…" at bounding box center [784, 302] width 466 height 249
click at [682, 275] on span "Personal Anxiety and Stress Management" at bounding box center [672, 281] width 185 height 13
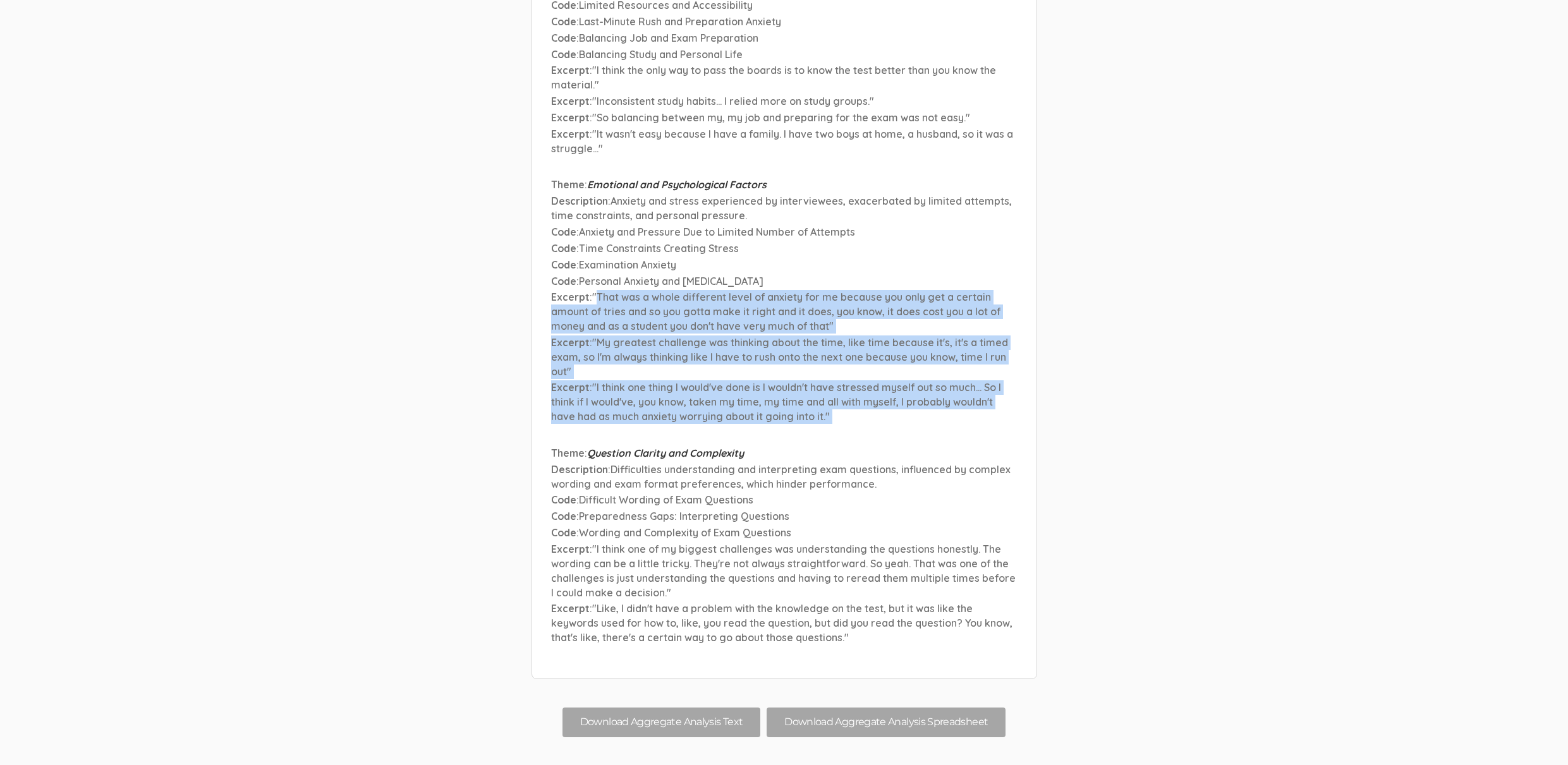
drag, startPoint x: 595, startPoint y: 164, endPoint x: 616, endPoint y: 304, distance: 141.6
click at [616, 304] on ul "Theme : Exam Design and Relevance Description : Challenges related to the conte…" at bounding box center [784, 27] width 466 height 1265
click at [764, 297] on ul "Theme : Exam Design and Relevance Description : Challenges related to the conte…" at bounding box center [784, 27] width 466 height 1265
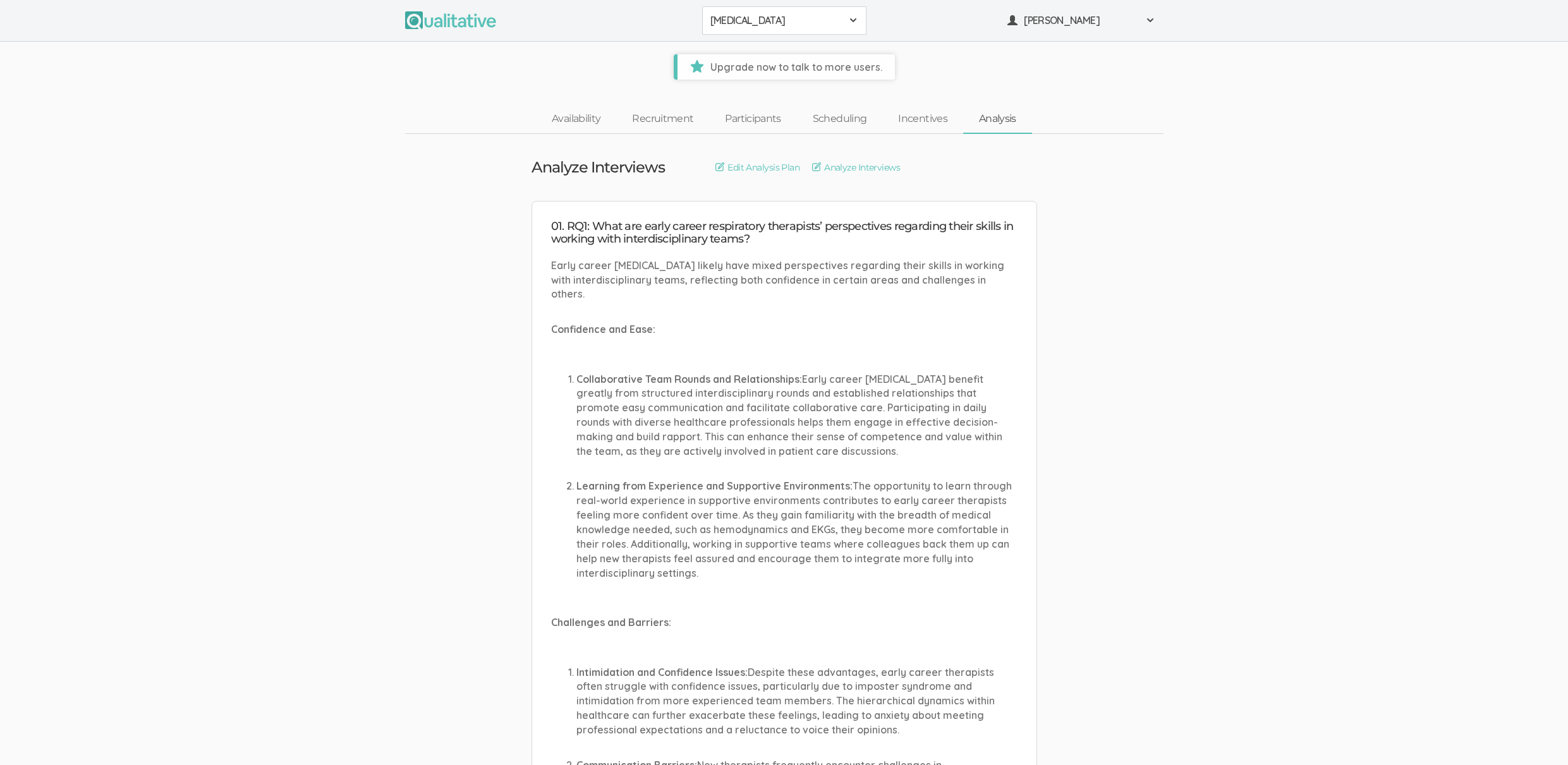
scroll to position [31, 0]
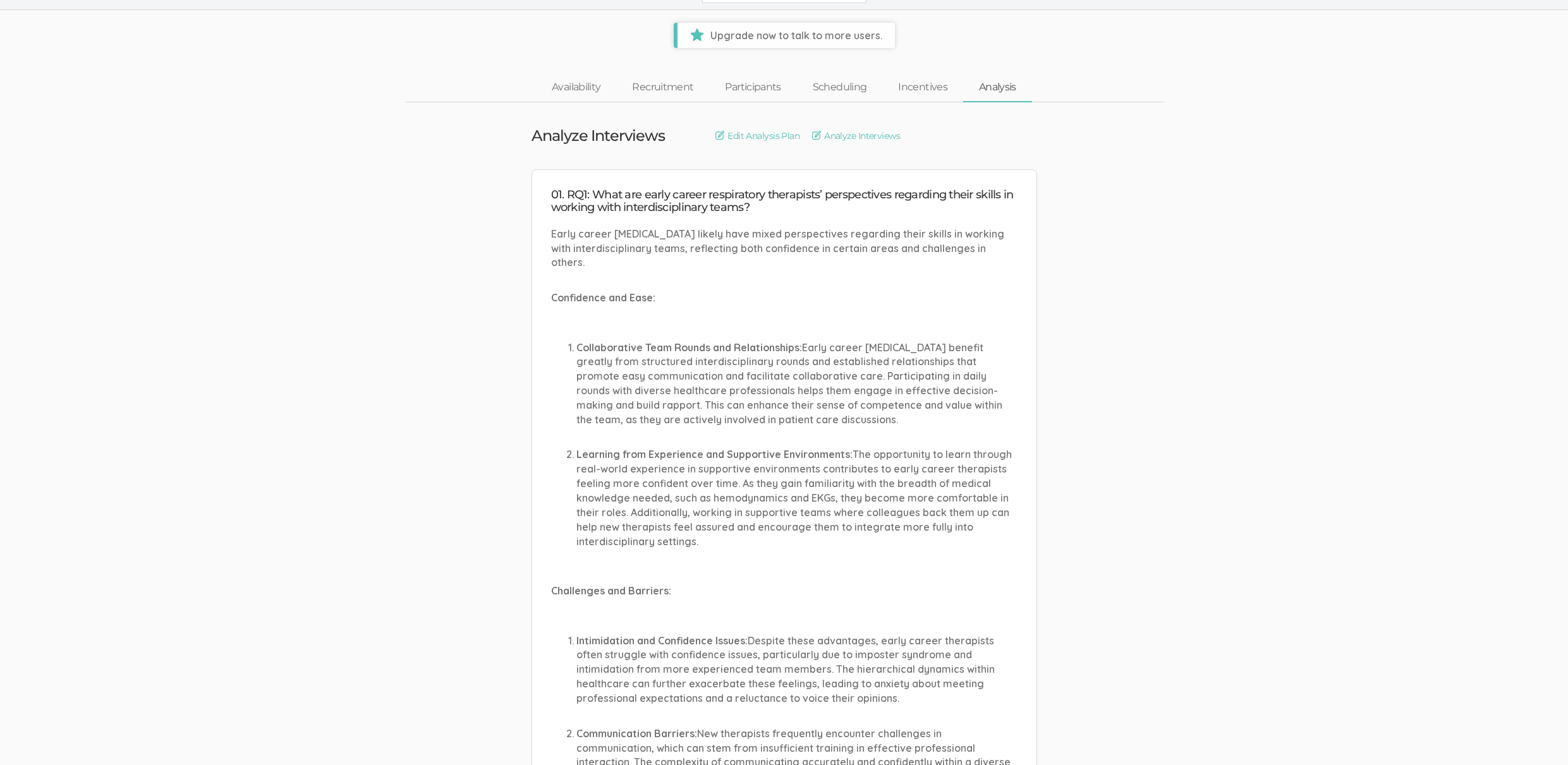
click at [826, 86] on link "Scheduling" at bounding box center [841, 87] width 86 height 27
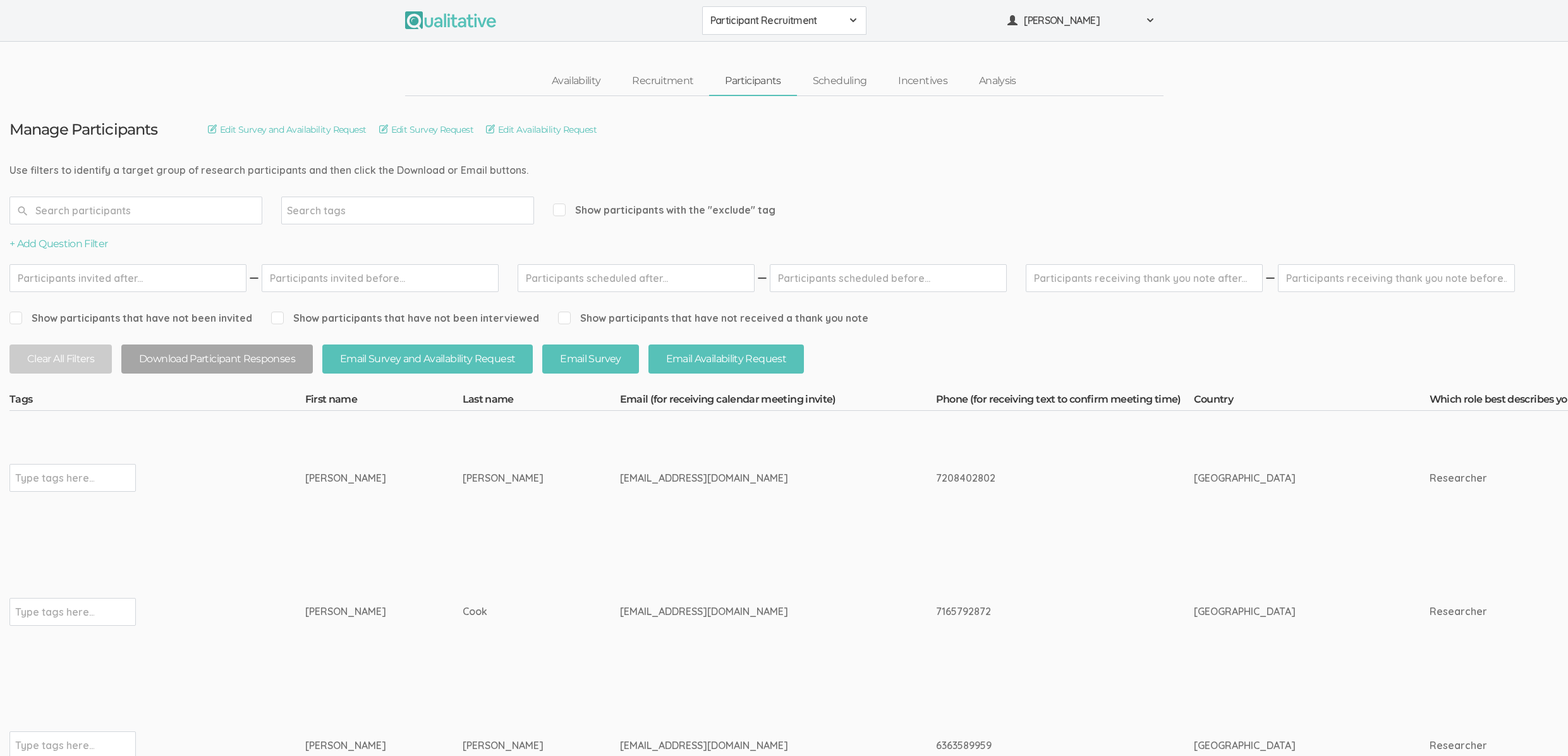
click at [621, 678] on td "[EMAIL_ADDRESS][DOMAIN_NAME]" at bounding box center [779, 744] width 316 height 134
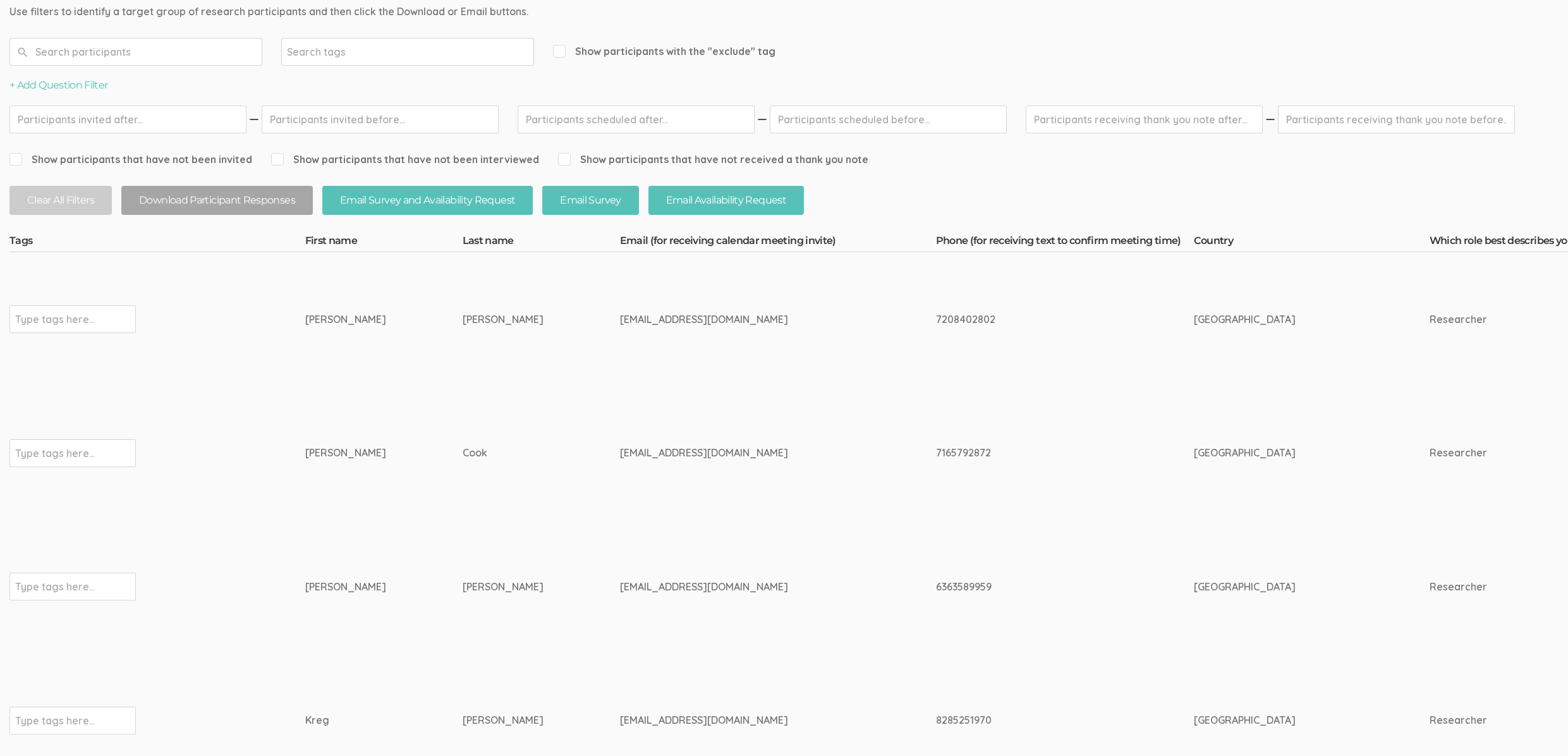
scroll to position [13, 0]
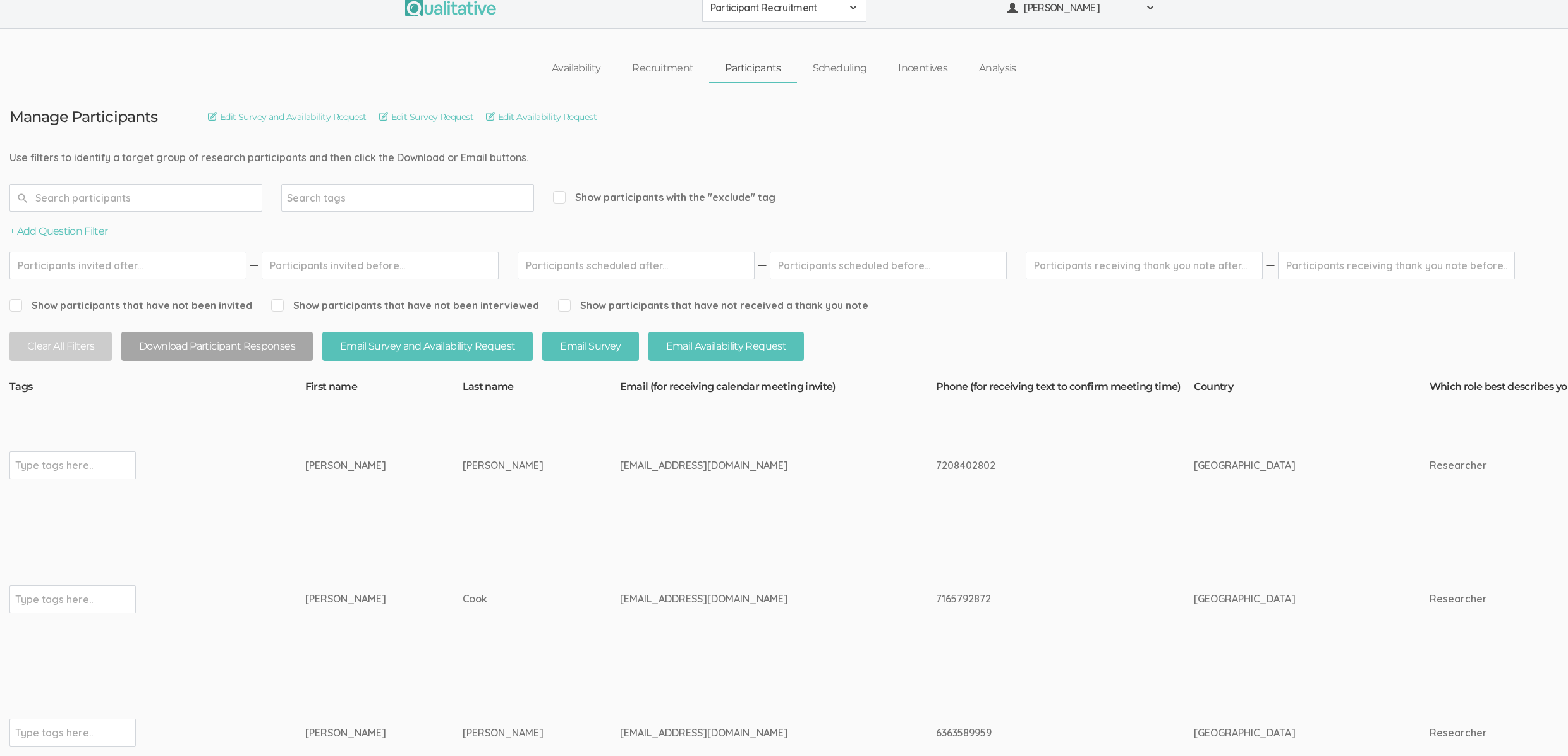
click at [387, 498] on td "Audrey" at bounding box center [383, 464] width 157 height 134
click at [849, 75] on link "Scheduling" at bounding box center [841, 68] width 86 height 27
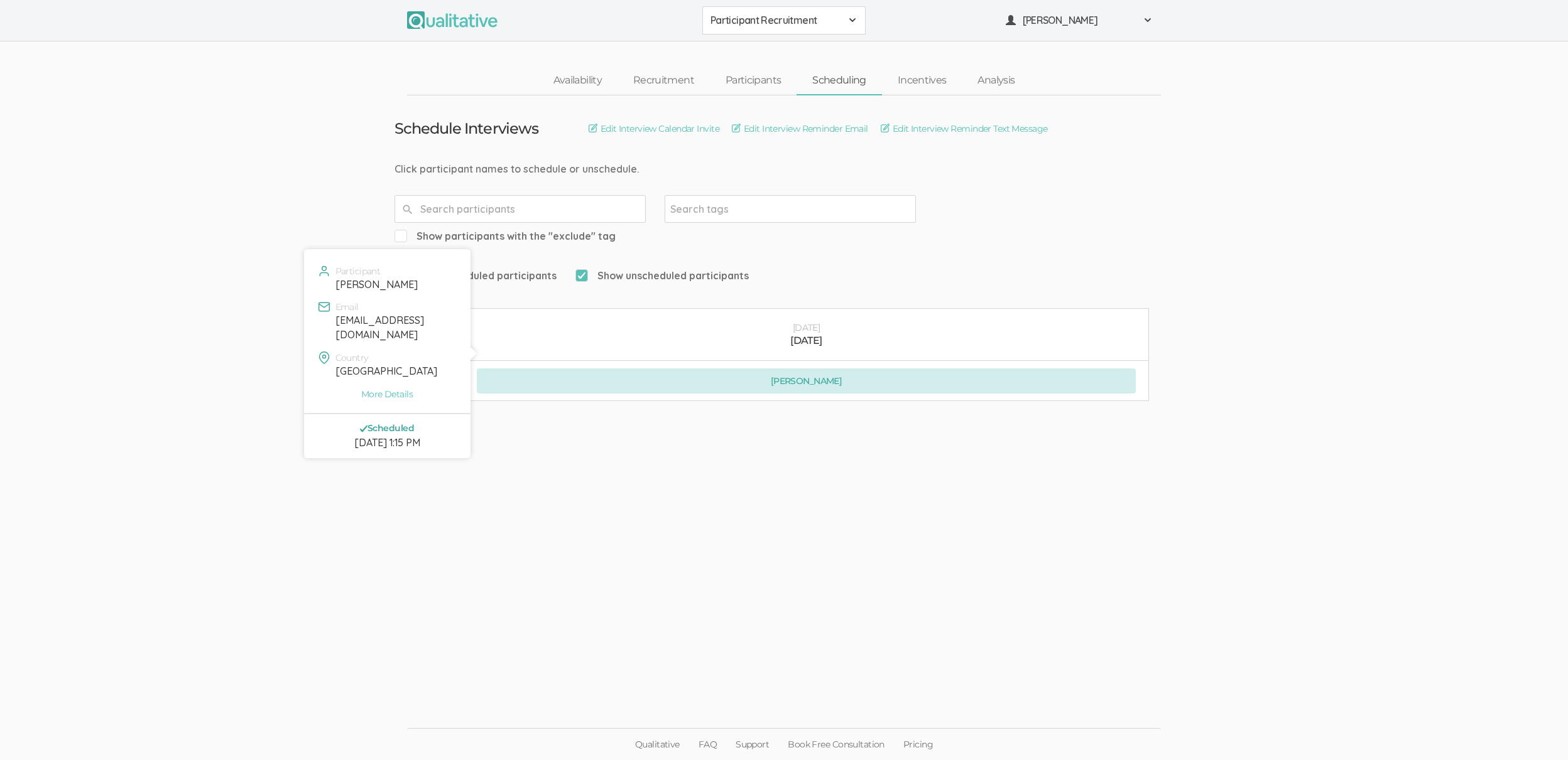
click at [543, 368] on button "Audrey Ramos" at bounding box center [806, 381] width 659 height 25
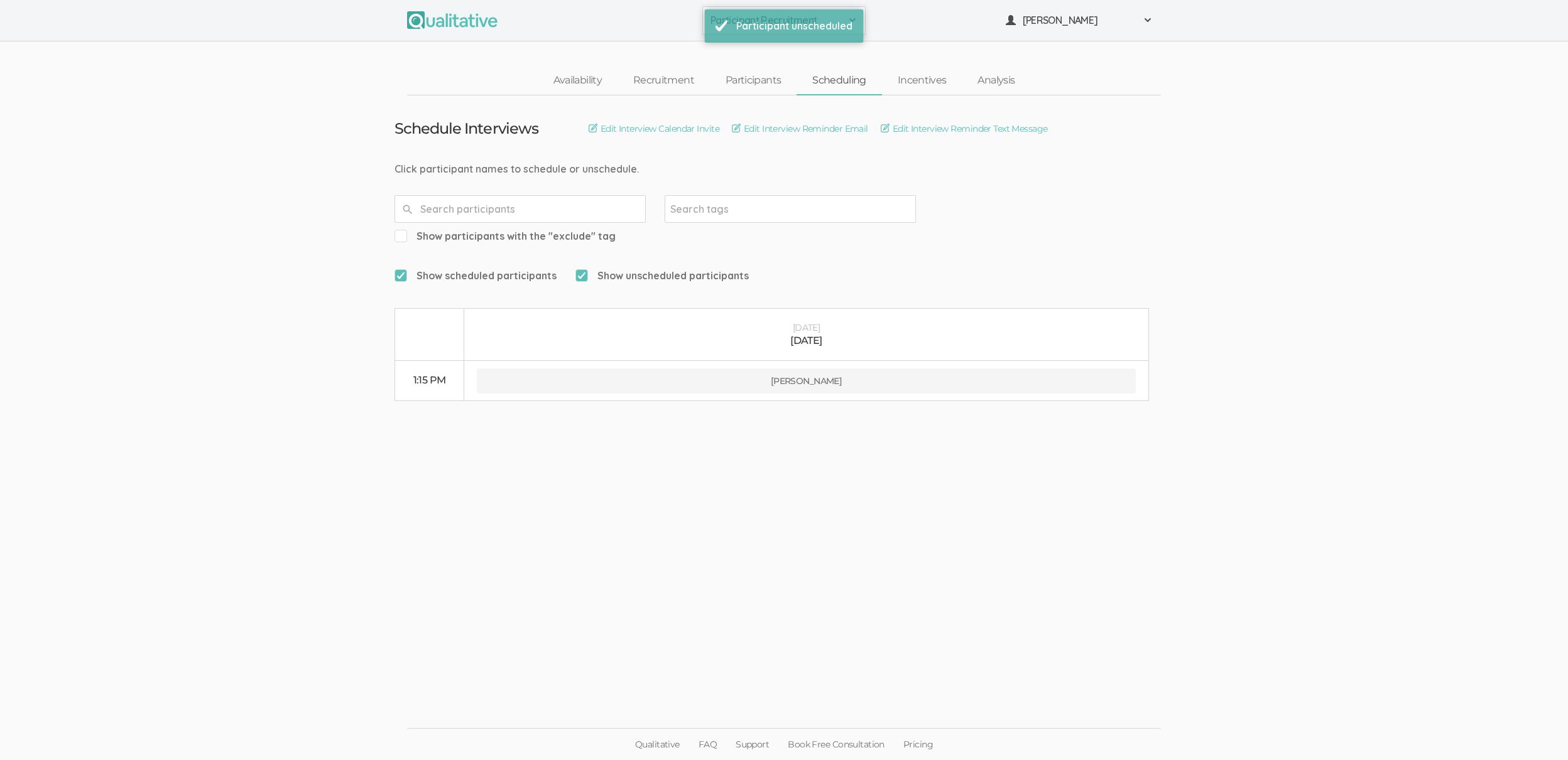
click at [510, 612] on ui-view "Schedule Interviews Edit Interview Calendar Invite Edit Interview Reminder Emai…" at bounding box center [784, 380] width 1568 height 570
click at [759, 79] on link "Participants" at bounding box center [752, 80] width 87 height 27
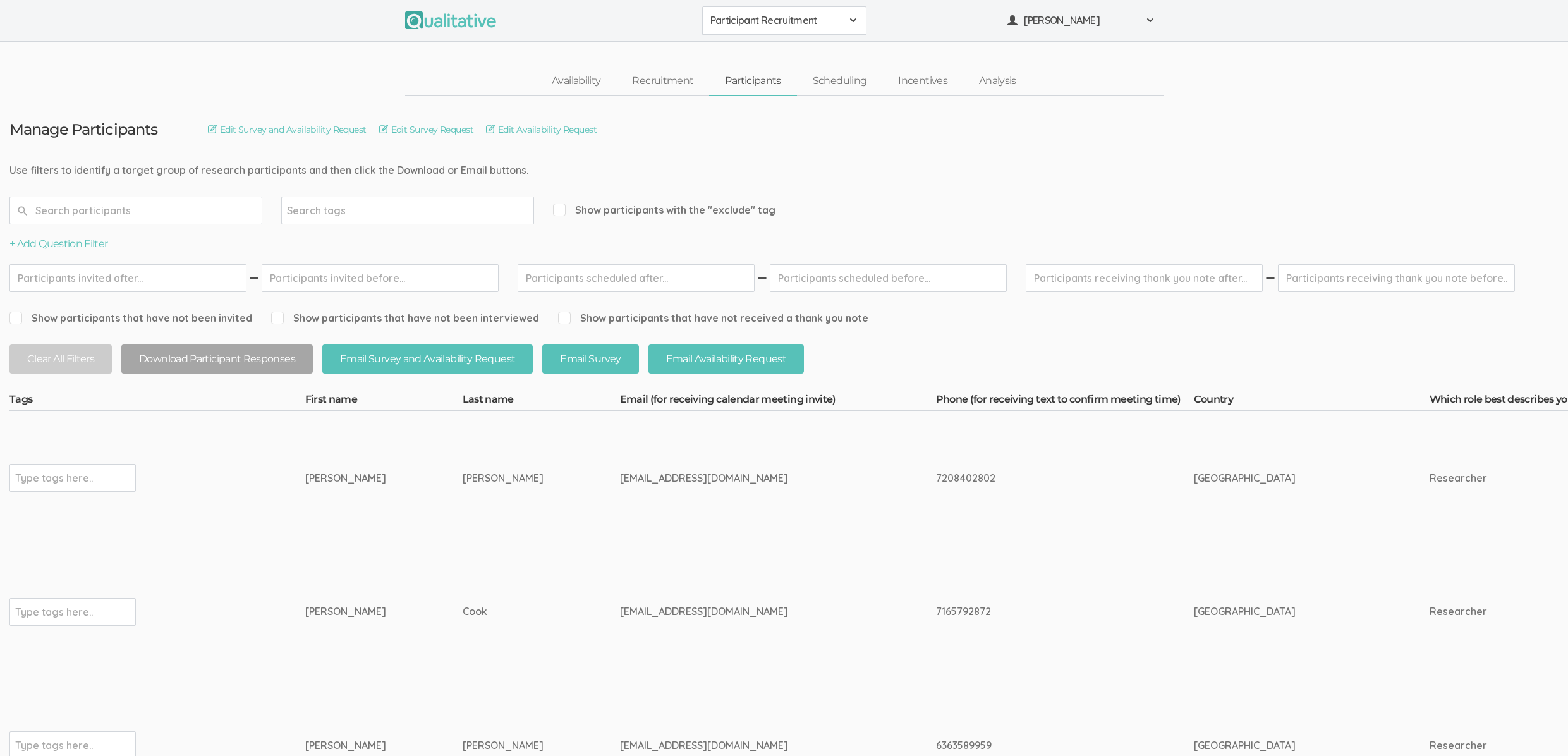
drag, startPoint x: 232, startPoint y: 611, endPoint x: 285, endPoint y: 629, distance: 56.0
copy tr "Type tags here... Tomasina Cook"
click at [214, 421] on td "Type tags here..." at bounding box center [157, 478] width 295 height 134
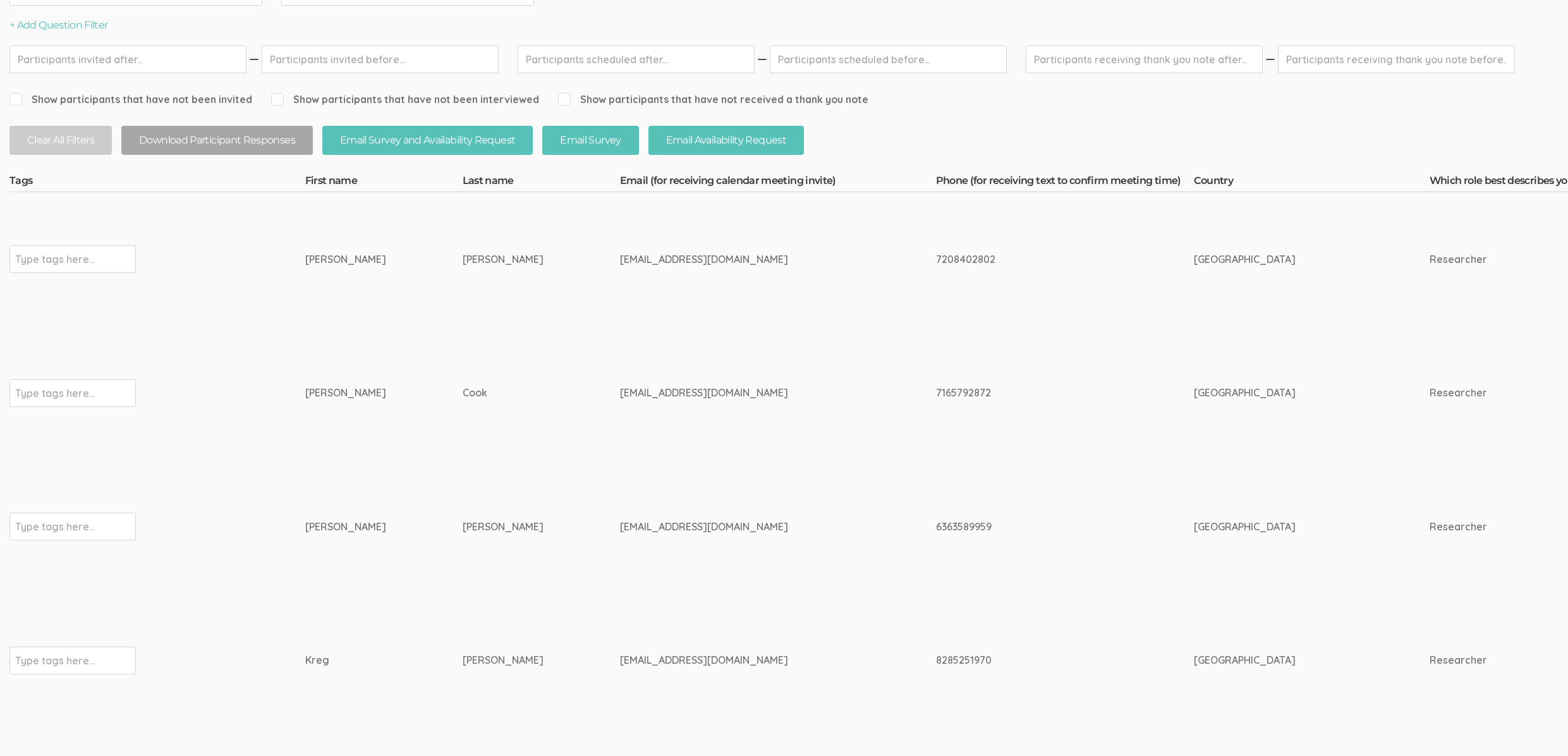
scroll to position [327, 0]
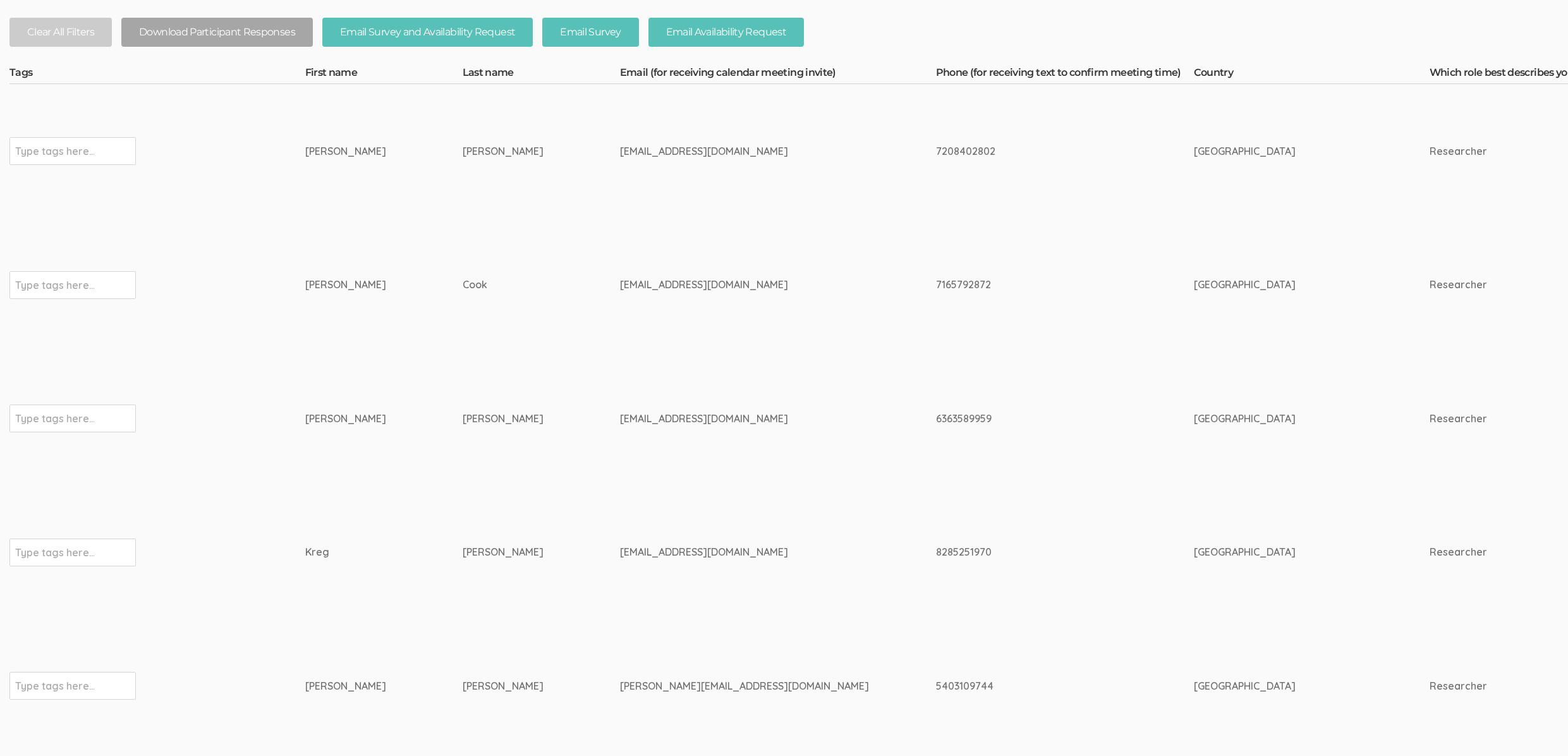
drag, startPoint x: 470, startPoint y: 552, endPoint x: 302, endPoint y: 537, distance: 168.7
click at [305, 537] on td "Kreg" at bounding box center [383, 552] width 157 height 134
click at [315, 558] on div "Kreg" at bounding box center [360, 552] width 110 height 14
click at [315, 557] on div "Kreg" at bounding box center [360, 552] width 110 height 14
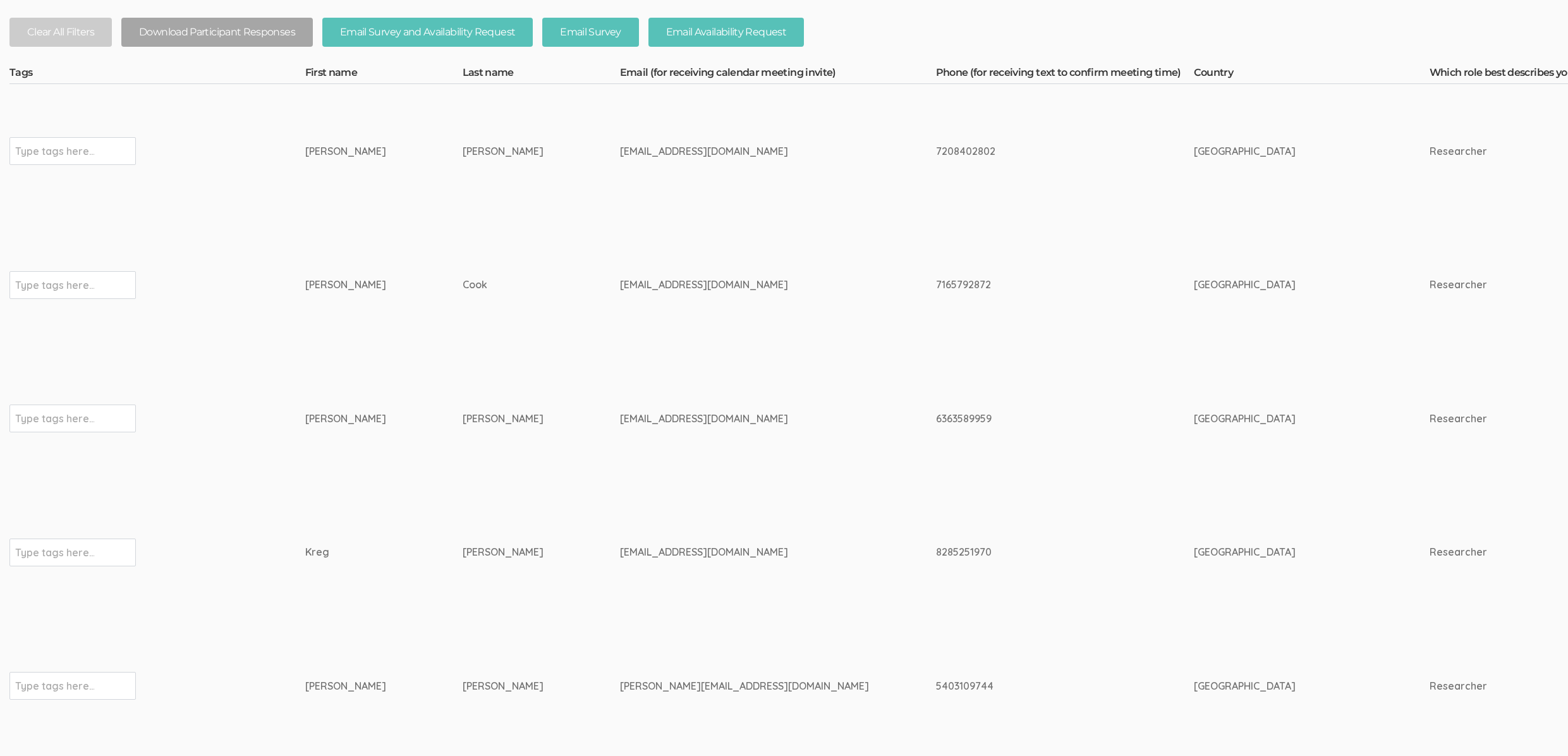
copy div "Kreg"
click at [462, 550] on div "Goad" at bounding box center [517, 552] width 110 height 14
copy div "Goad"
click at [937, 543] on td "8285251970" at bounding box center [1065, 552] width 258 height 134
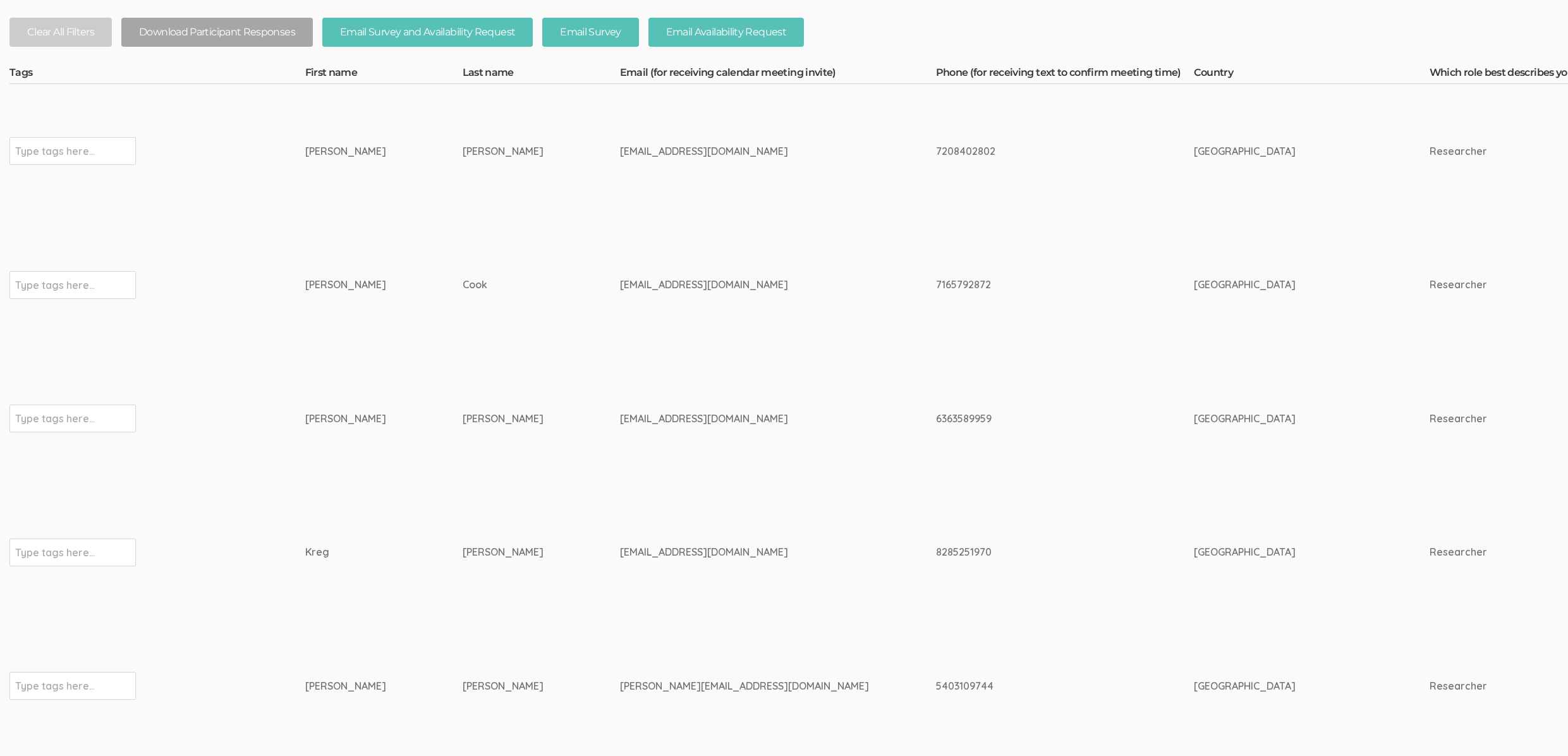
click at [937, 544] on td "8285251970" at bounding box center [1065, 552] width 258 height 134
copy div "8285251970"
click at [328, 422] on div "Courtney" at bounding box center [360, 418] width 110 height 14
copy div "Courtney"
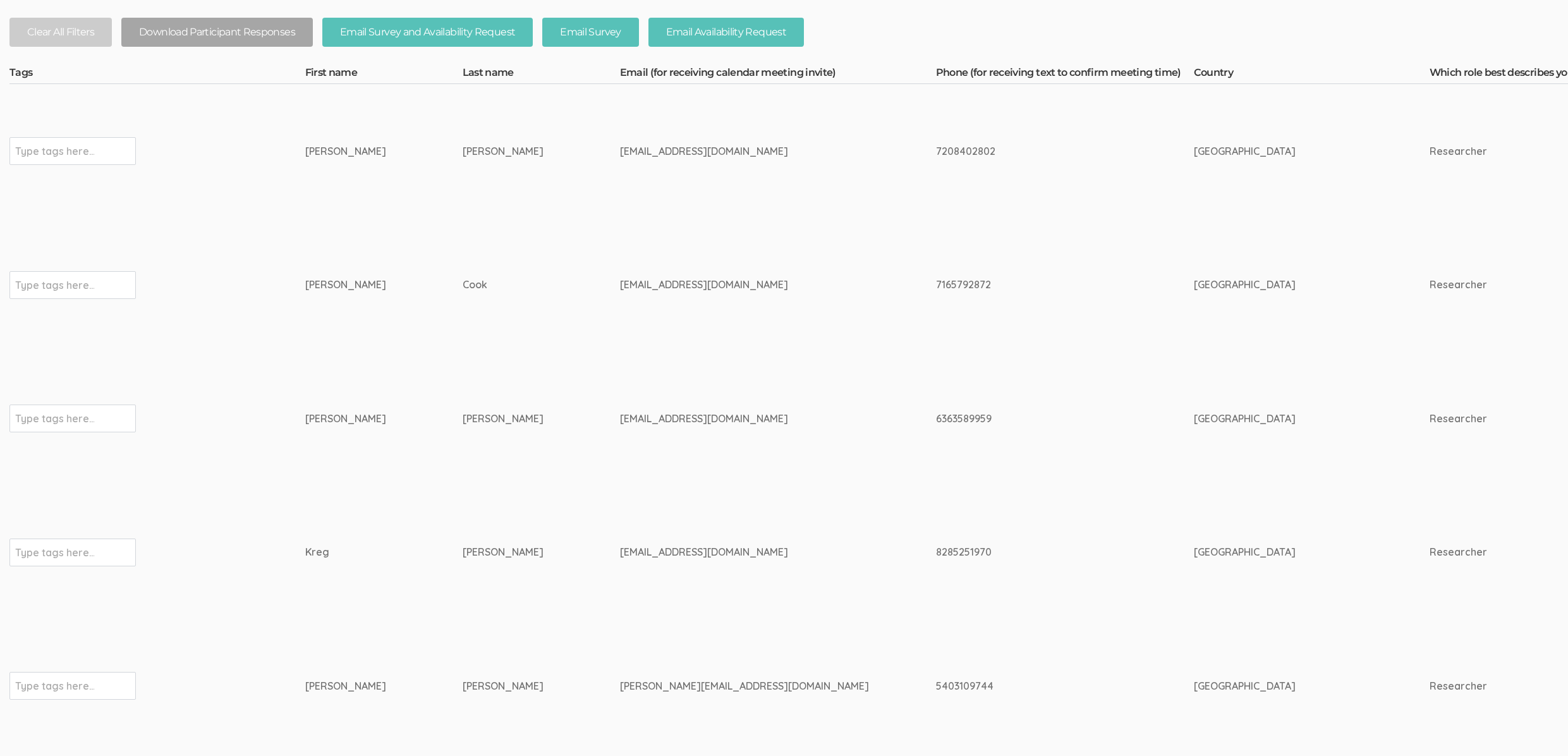
click at [462, 420] on div "Bishop" at bounding box center [517, 418] width 110 height 14
copy div "Bishop"
click at [520, 479] on td "Bishop" at bounding box center [541, 418] width 157 height 134
click at [937, 418] on div "6363589959" at bounding box center [1042, 418] width 210 height 14
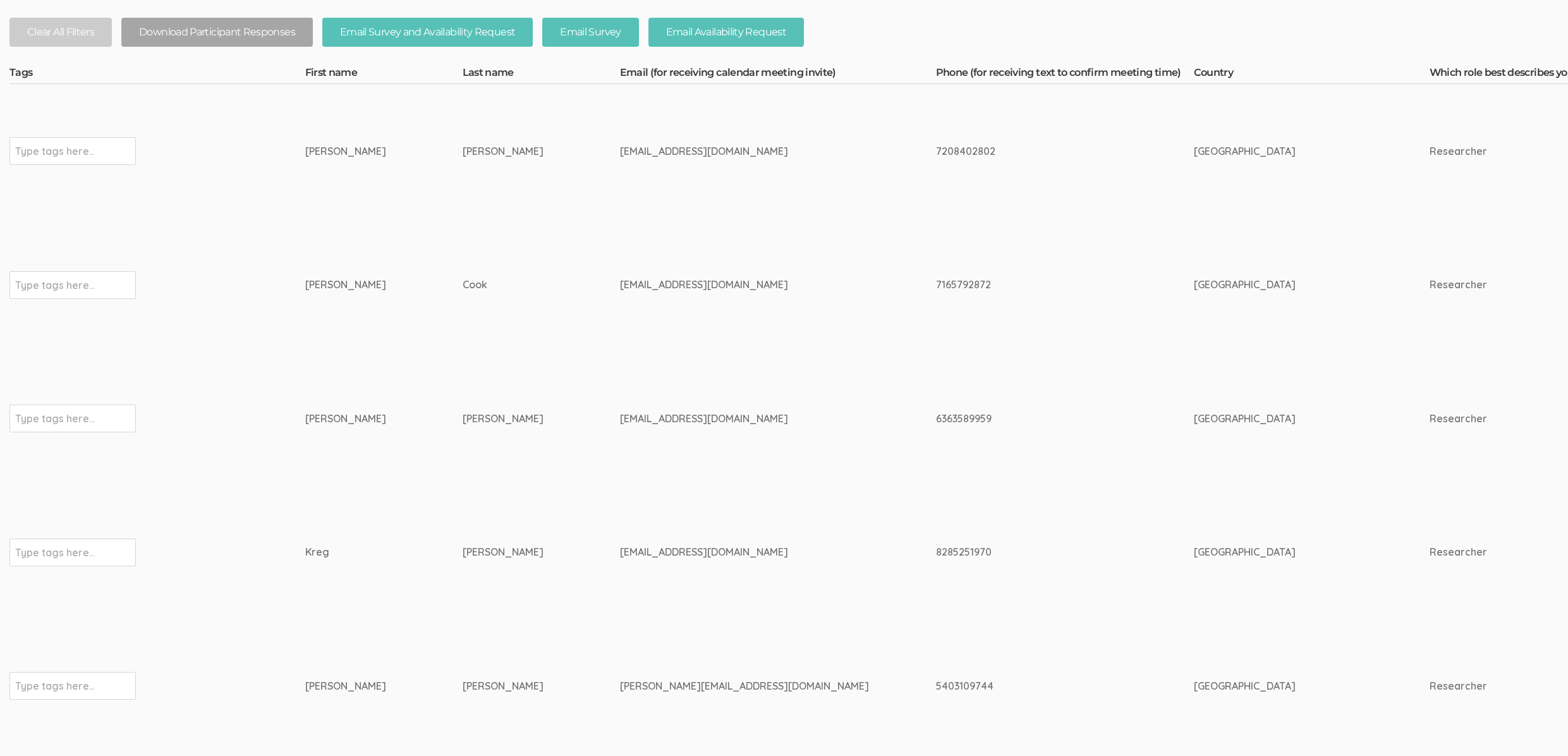
click at [937, 418] on div "6363589959" at bounding box center [1042, 418] width 210 height 14
copy div "6363589959"
click at [621, 512] on td "kgoad3@liberty.edu" at bounding box center [779, 552] width 316 height 134
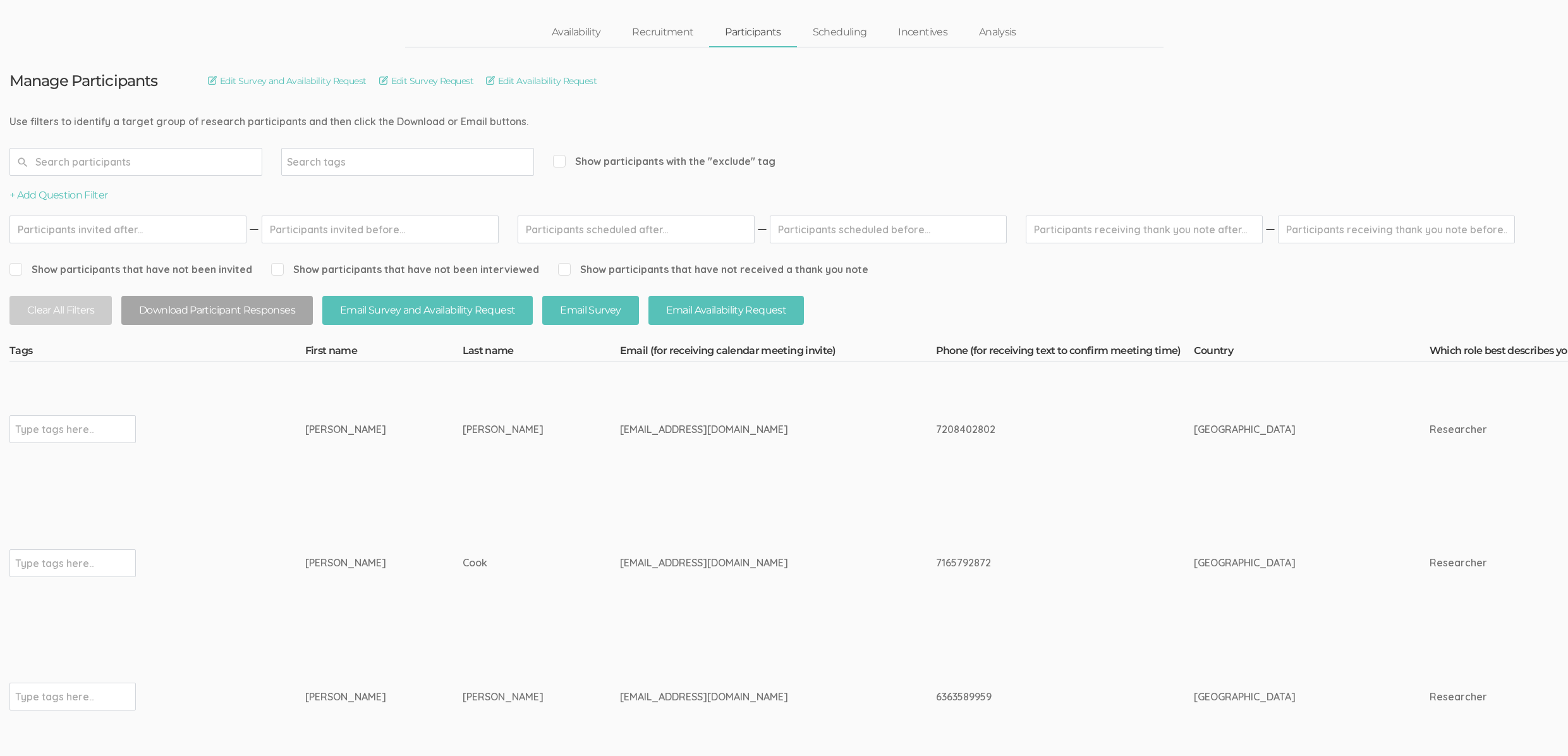
scroll to position [0, 0]
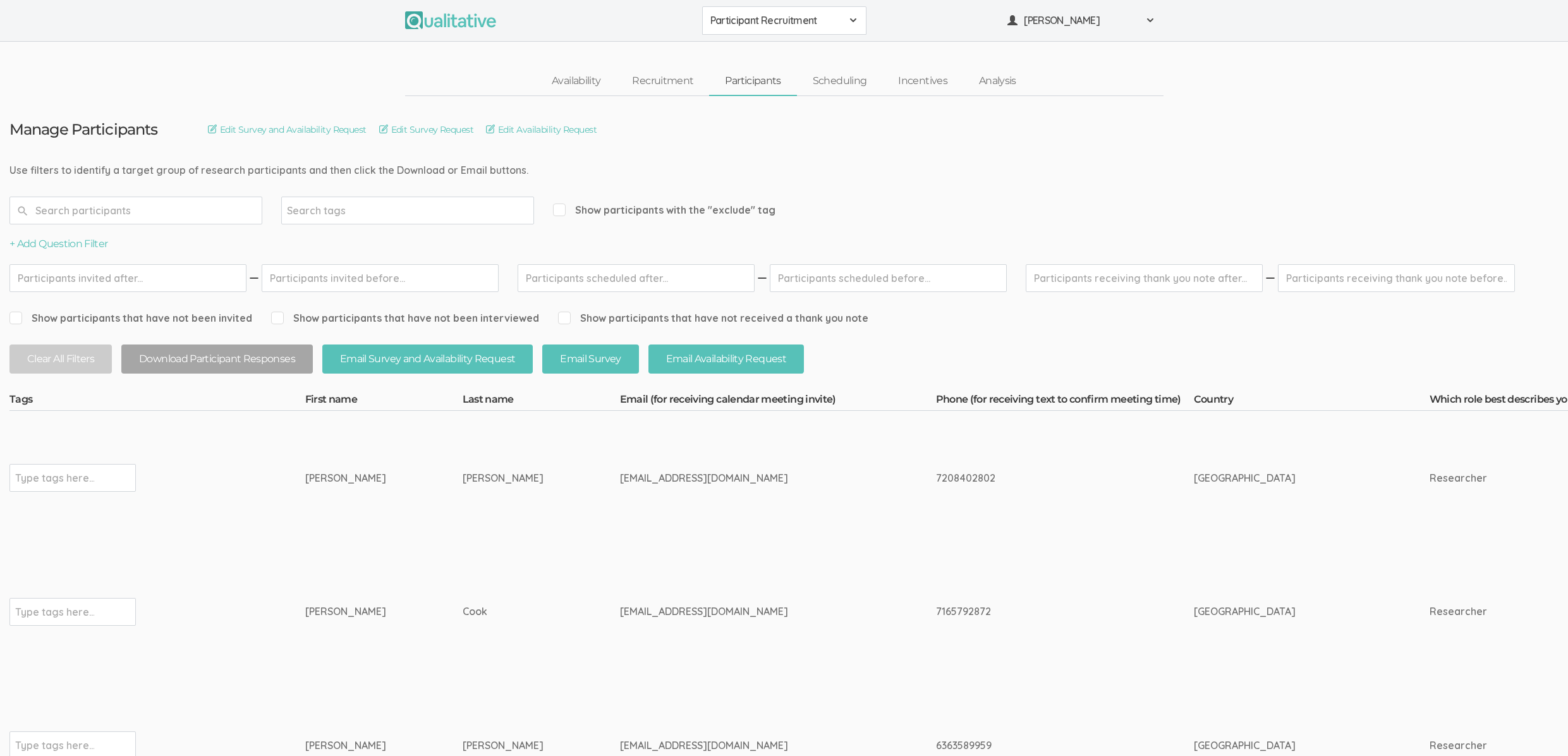
click at [469, 521] on td "Ramos" at bounding box center [541, 478] width 157 height 134
drag, startPoint x: 313, startPoint y: 480, endPoint x: 660, endPoint y: 475, distance: 347.0
click at [660, 475] on div "audrey22ramos@gmail.com" at bounding box center [754, 478] width 269 height 14
drag, startPoint x: 660, startPoint y: 475, endPoint x: 309, endPoint y: 481, distance: 351.1
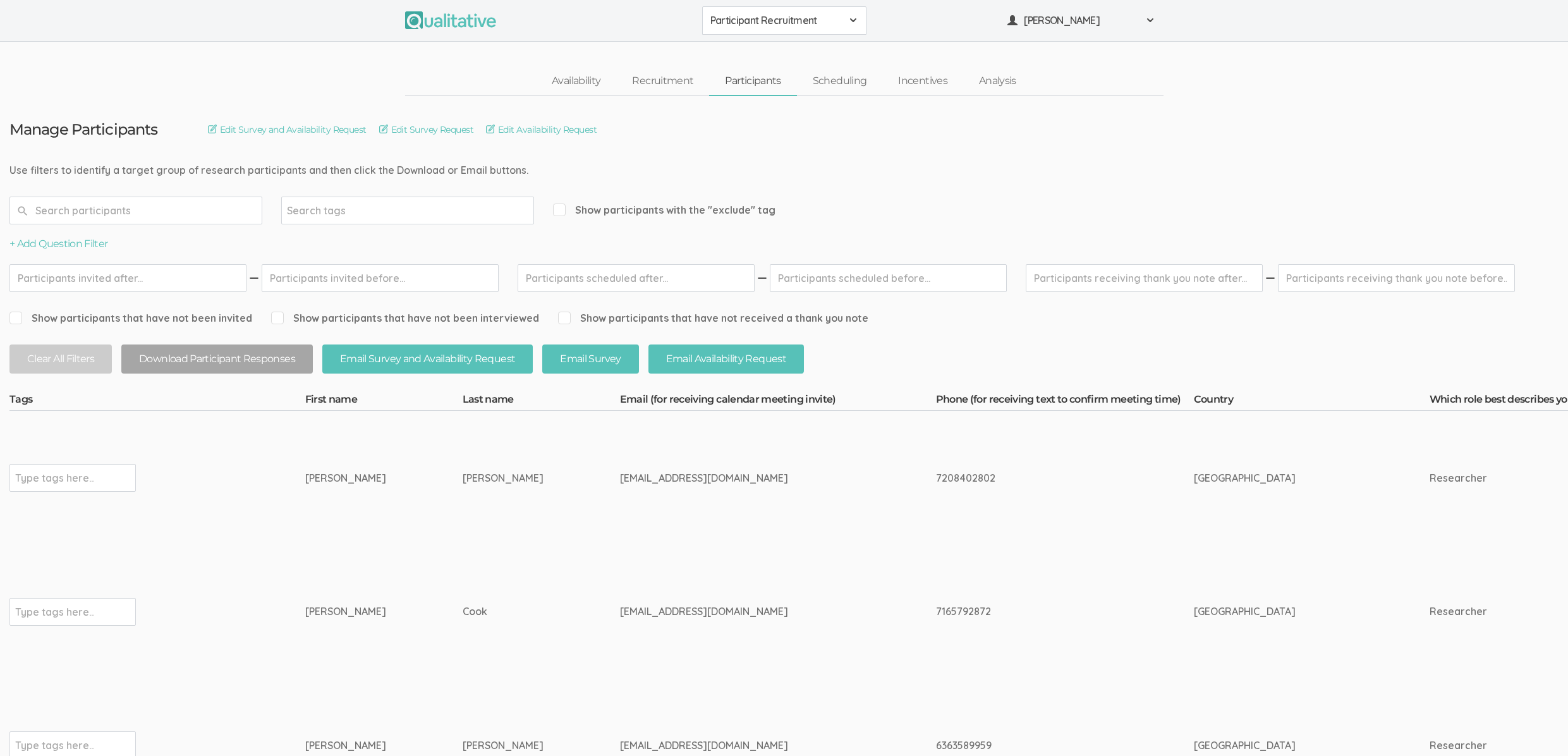
click at [309, 481] on div "Audrey" at bounding box center [360, 478] width 110 height 14
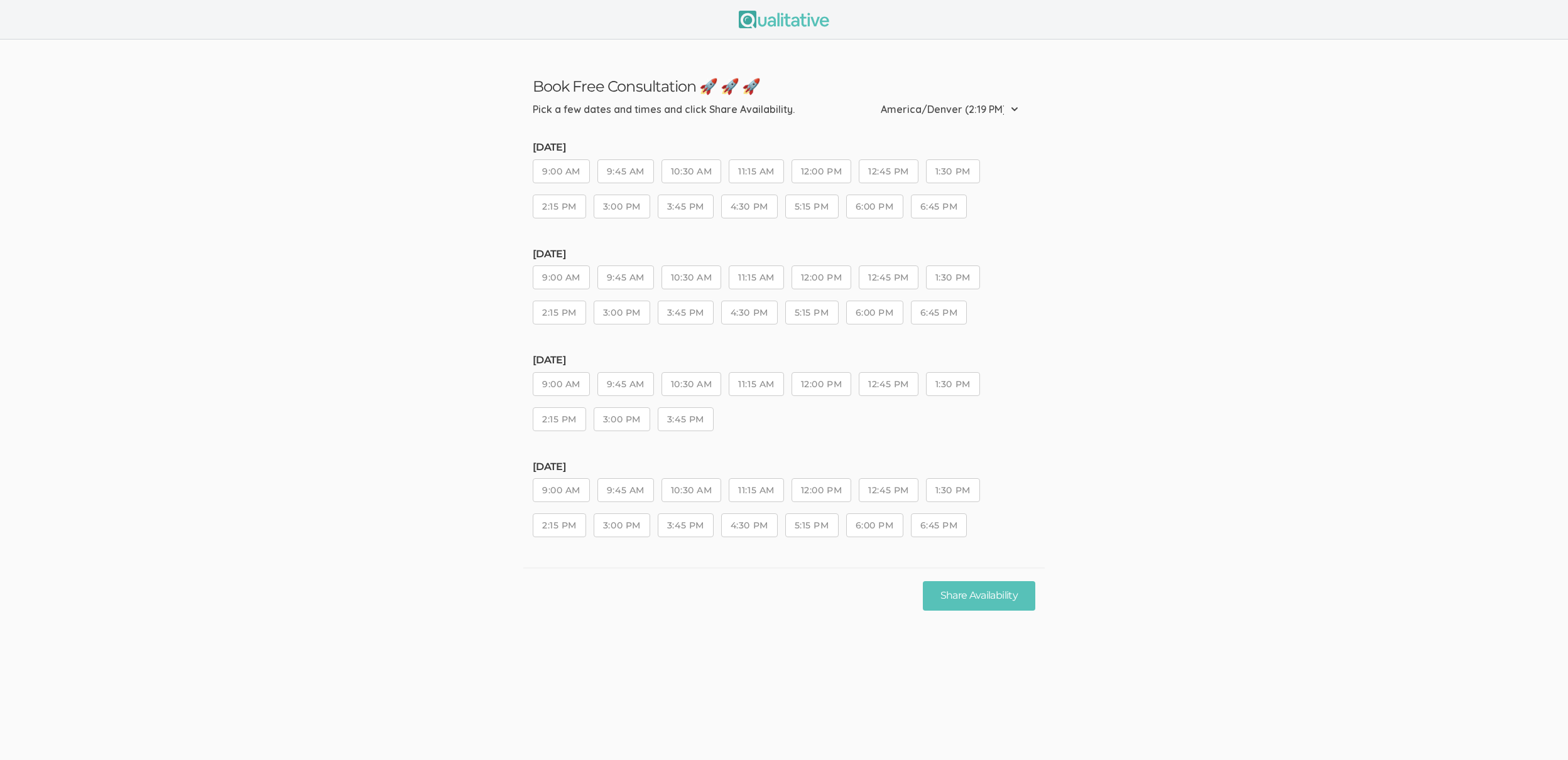
click at [286, 494] on ui-view "Book Free Consultation 🚀 🚀 🚀 Pick a few dates and times and click Share Availab…" at bounding box center [784, 331] width 1568 height 584
click at [305, 515] on ui-view "Book Free Consultation 🚀 🚀 🚀 Pick a few dates and times and click Share Availab…" at bounding box center [784, 331] width 1568 height 584
